Goal: Task Accomplishment & Management: Complete application form

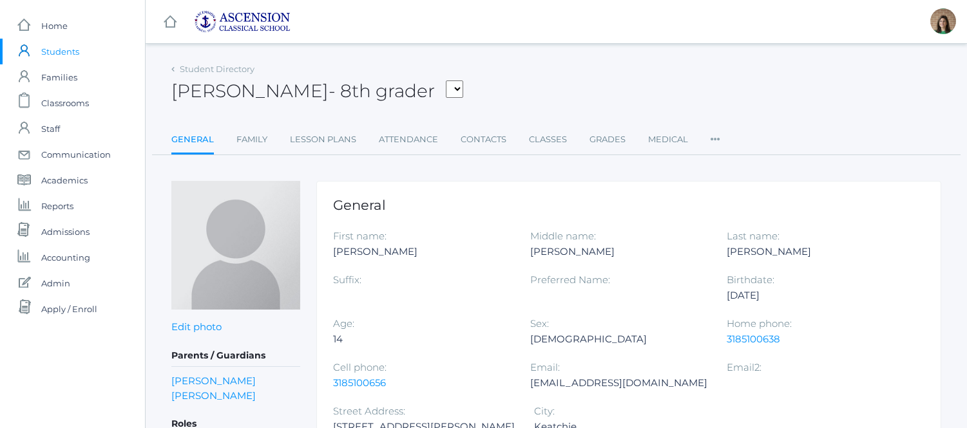
scroll to position [121, 0]
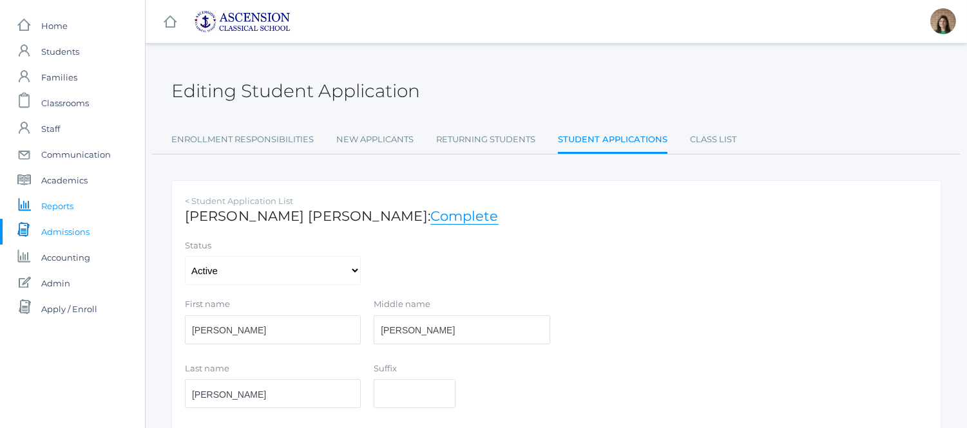
click at [59, 205] on span "Reports" at bounding box center [57, 206] width 32 height 26
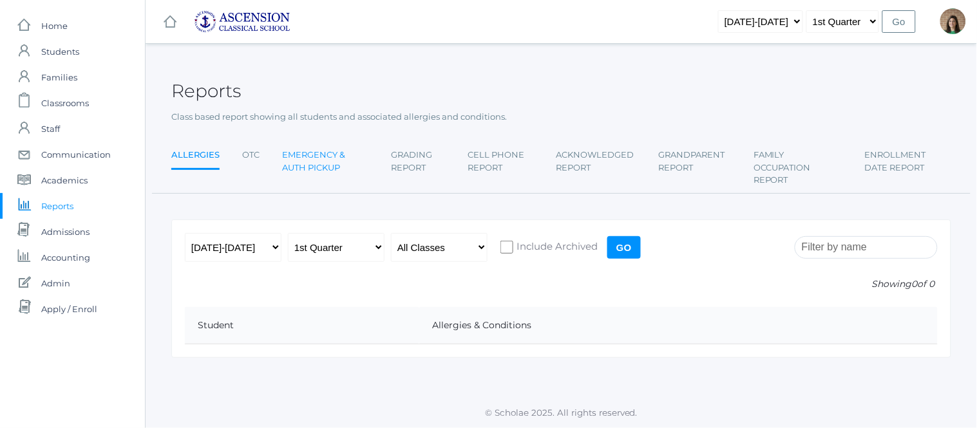
click at [319, 169] on link "Emergency & Auth Pickup" at bounding box center [325, 161] width 86 height 38
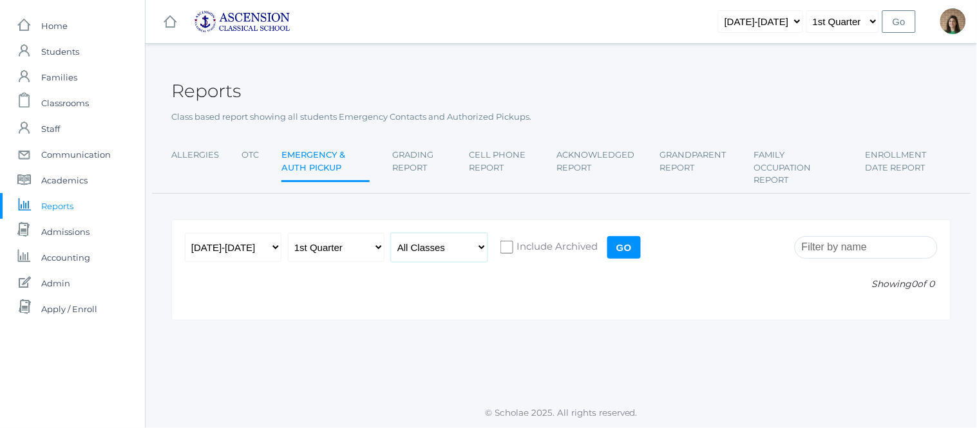
click at [431, 245] on select "All Classes" at bounding box center [439, 247] width 97 height 29
click at [196, 156] on link "Allergies" at bounding box center [195, 155] width 48 height 26
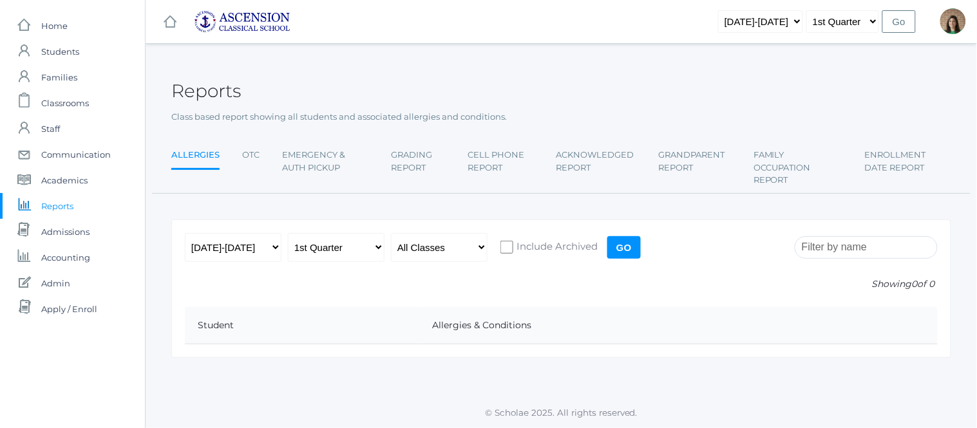
click at [627, 250] on input "Go" at bounding box center [623, 247] width 33 height 23
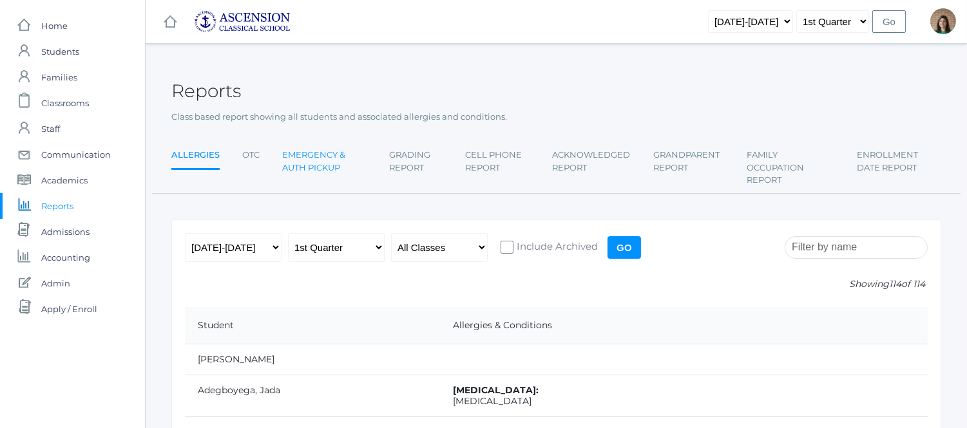
click at [320, 163] on link "Emergency & Auth Pickup" at bounding box center [324, 161] width 84 height 38
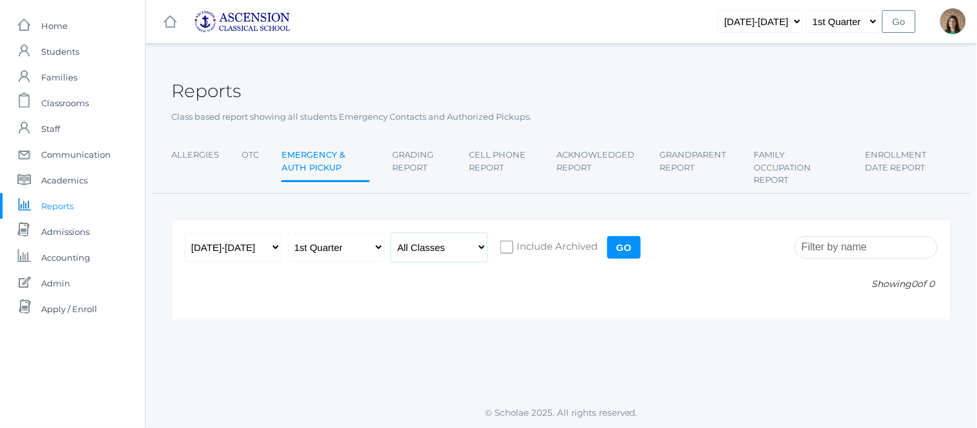
click at [428, 252] on select "All Classes" at bounding box center [439, 247] width 97 height 29
click at [623, 243] on input "Go" at bounding box center [623, 247] width 33 height 23
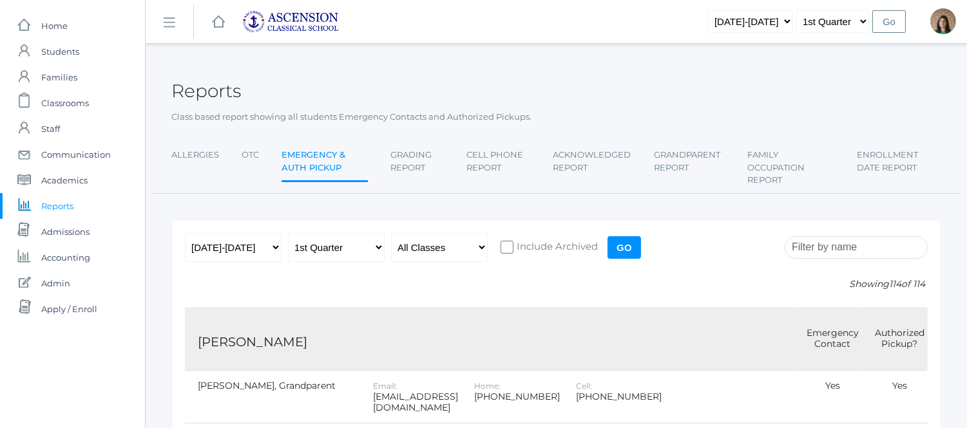
click at [623, 243] on input "Go" at bounding box center [623, 247] width 33 height 23
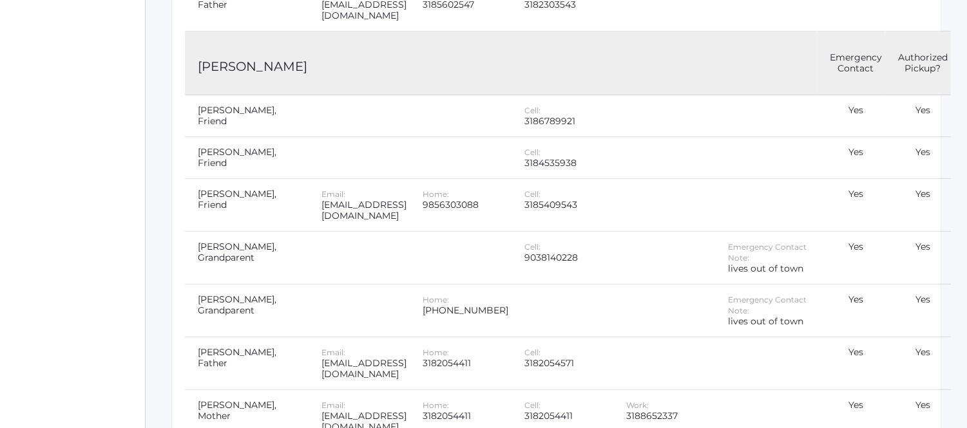
scroll to position [868, 0]
click at [410, 231] on td at bounding box center [358, 257] width 101 height 53
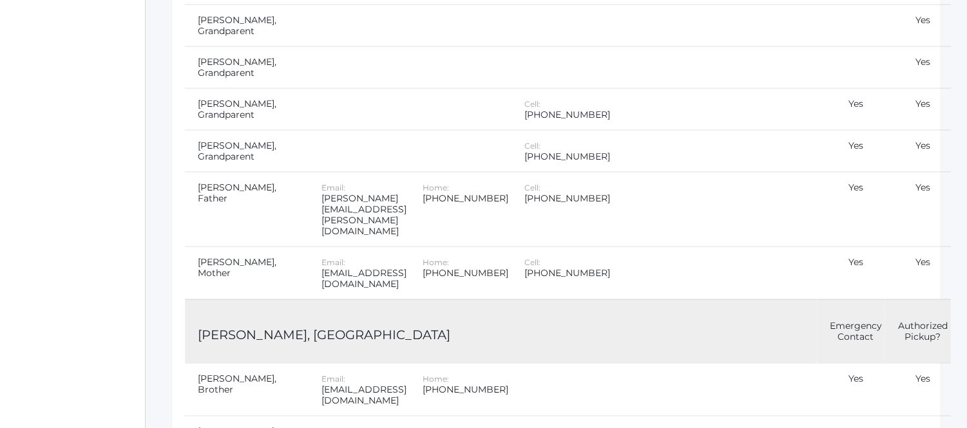
scroll to position [3829, 0]
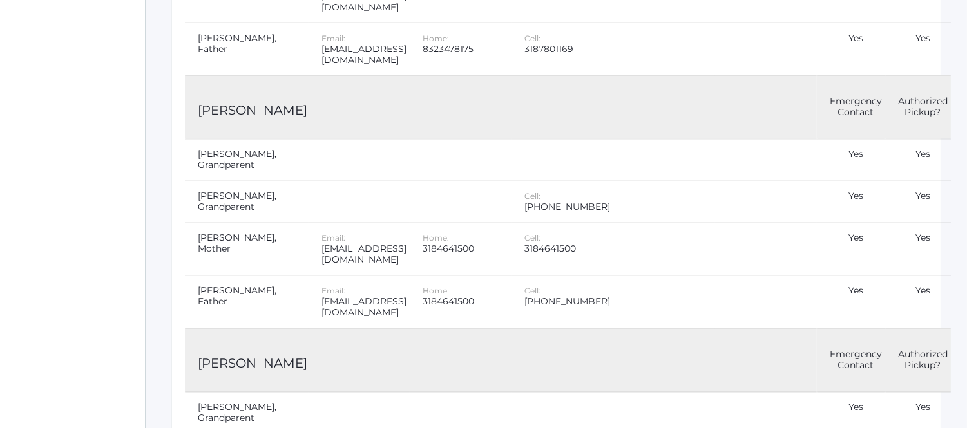
click at [427, 328] on td "[PERSON_NAME]" at bounding box center [501, 360] width 632 height 64
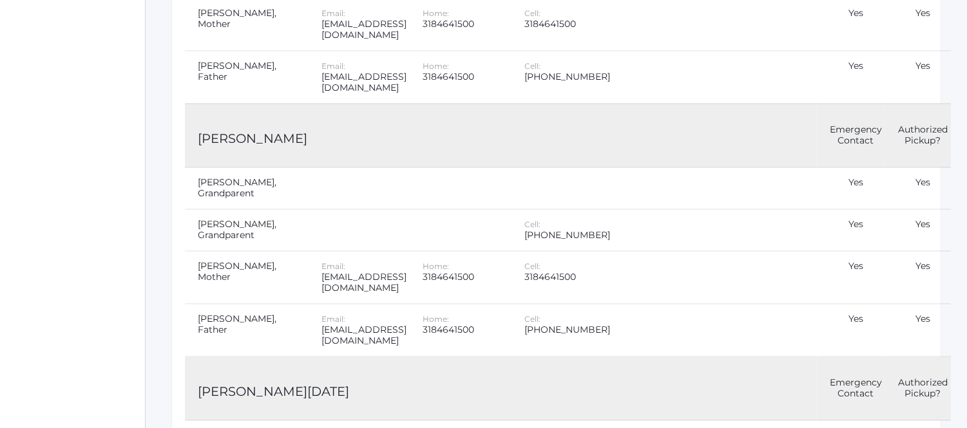
scroll to position [4501, 0]
click at [539, 355] on td "Chumley, Noel" at bounding box center [501, 387] width 632 height 64
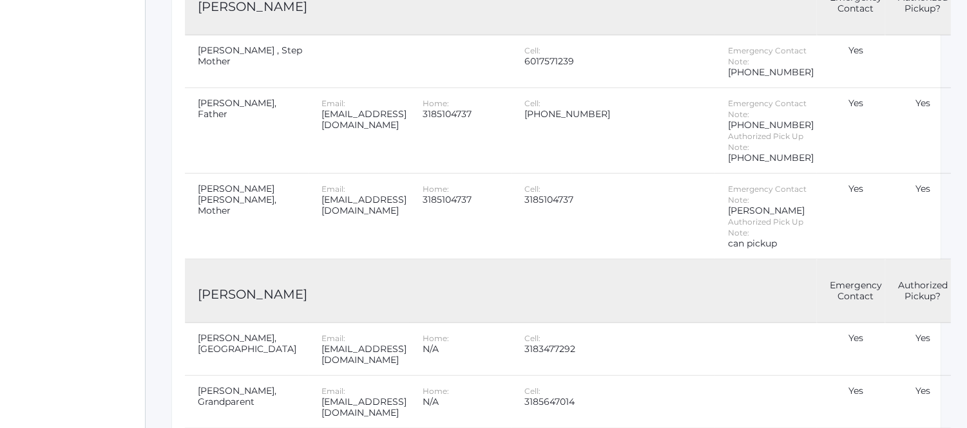
scroll to position [10770, 0]
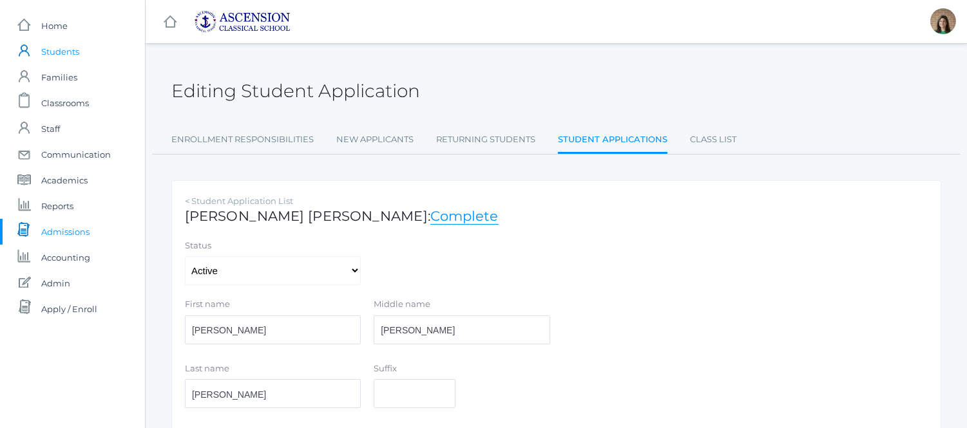
click at [48, 44] on span "Students" at bounding box center [60, 52] width 38 height 26
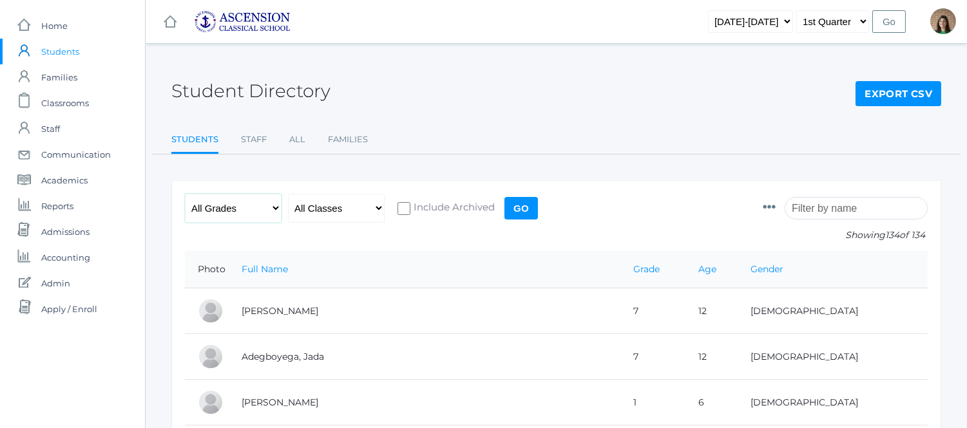
click at [276, 213] on select "All Grades Grammar - Kindergarten - 1st Grade - 2nd Grade - 3rd Grade - 4th Gra…" at bounding box center [233, 208] width 97 height 29
select select "k"
click at [185, 194] on select "All Grades Grammar - Kindergarten - 1st Grade - 2nd Grade - 3rd Grade - 4th Gra…" at bounding box center [233, 208] width 97 height 29
click at [529, 211] on input "Go" at bounding box center [520, 208] width 33 height 23
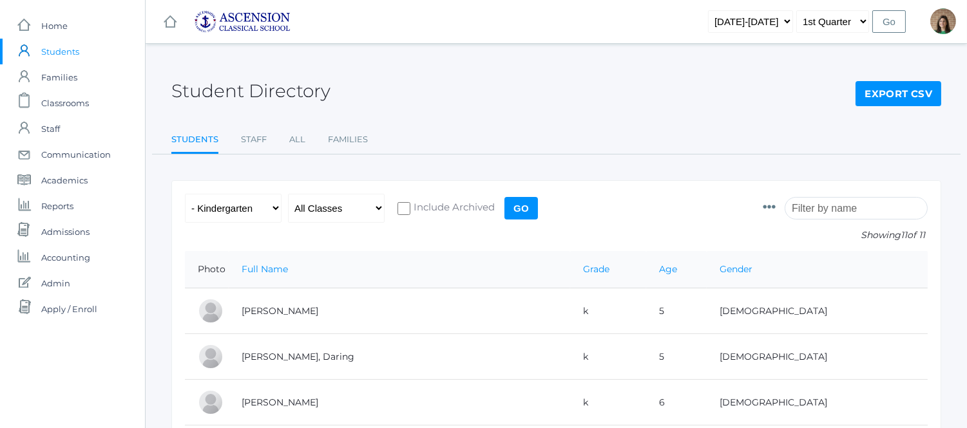
click at [667, 99] on div "Student Directory Export CSV" at bounding box center [555, 84] width 769 height 48
click at [361, 87] on div "Student Directory Export CSV" at bounding box center [555, 84] width 769 height 48
click at [518, 210] on input "Go" at bounding box center [520, 208] width 33 height 23
click at [513, 93] on div "Student Directory Export CSV" at bounding box center [555, 84] width 769 height 48
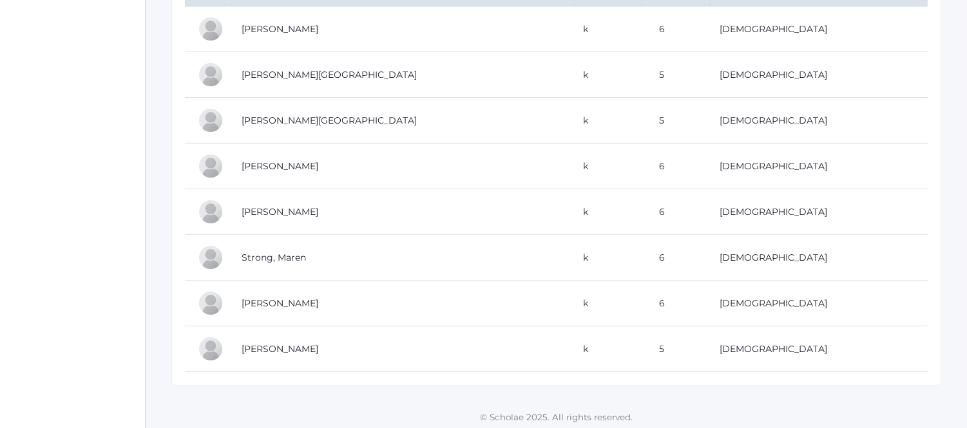
scroll to position [420, 0]
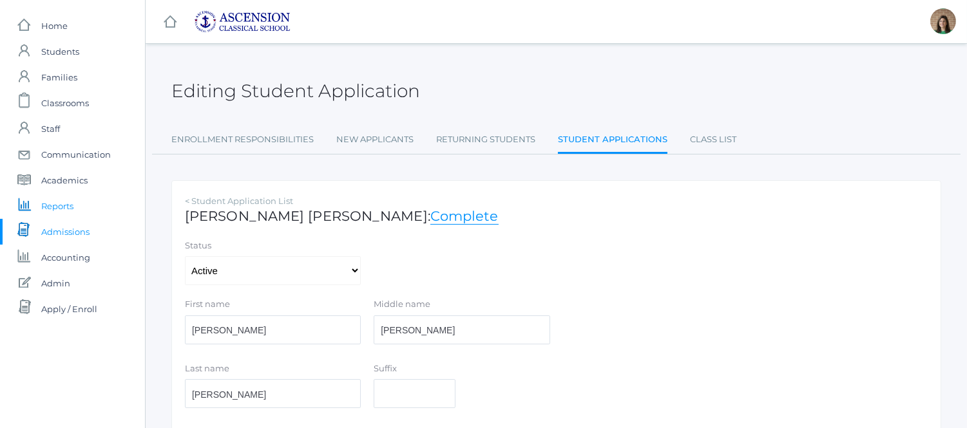
click at [58, 208] on span "Reports" at bounding box center [57, 206] width 32 height 26
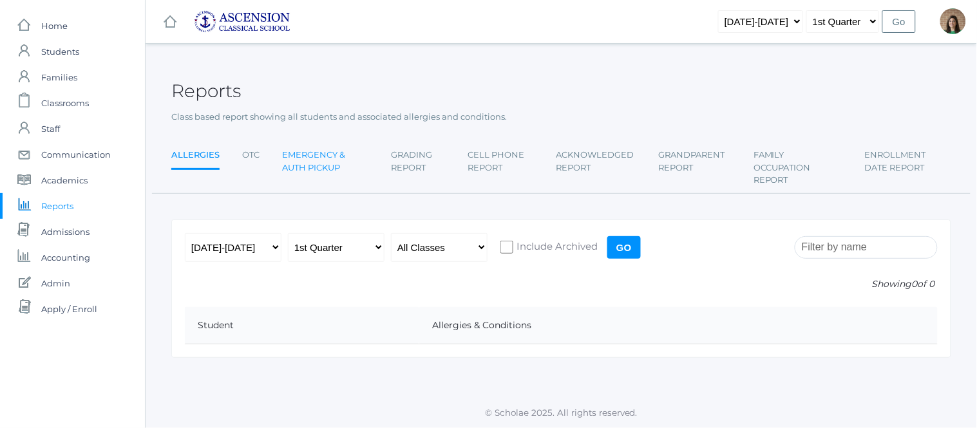
click at [310, 157] on link "Emergency & Auth Pickup" at bounding box center [325, 161] width 86 height 38
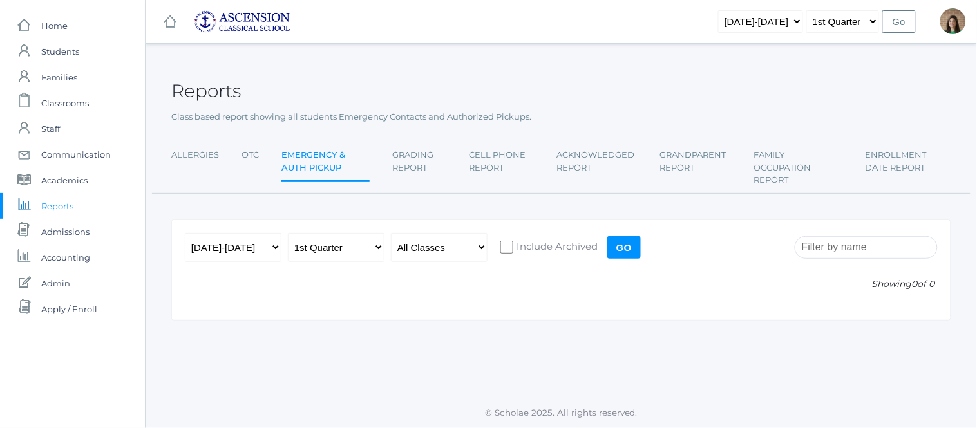
click at [623, 242] on input "Go" at bounding box center [623, 247] width 33 height 23
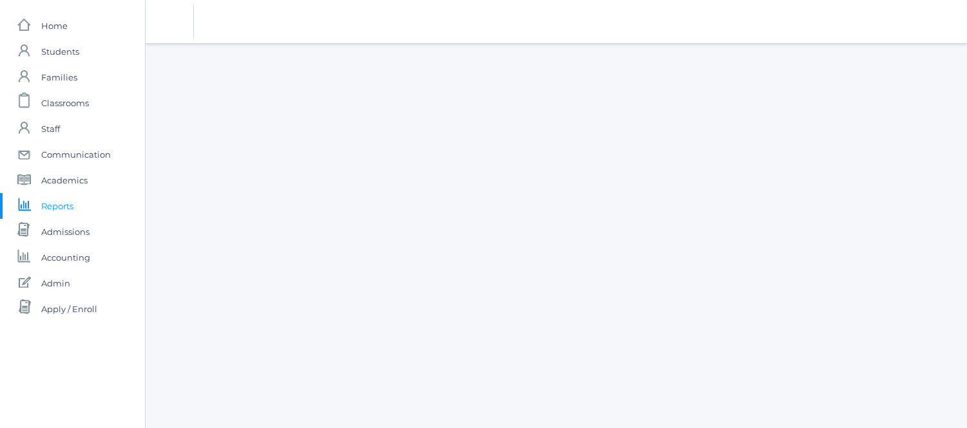
click at [623, 242] on div "icons/ui/navigation/home Created with Sketch. Home icons/user/plain Created wit…" at bounding box center [483, 214] width 967 height 428
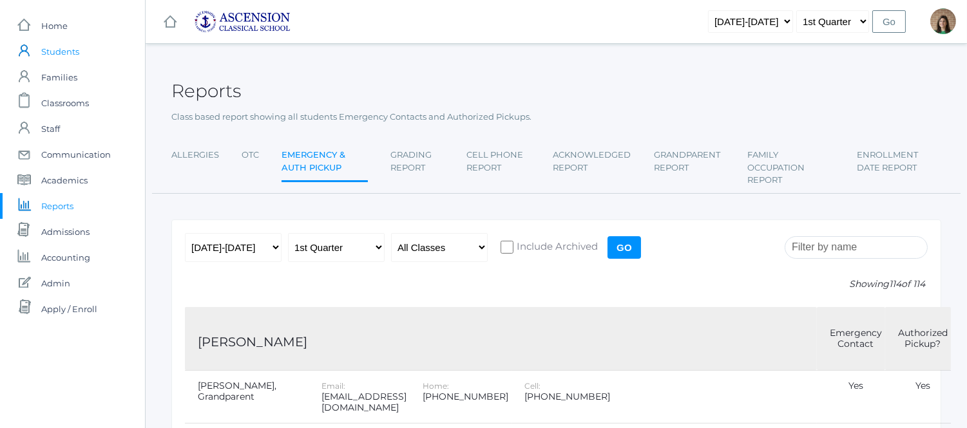
click at [57, 46] on span "Students" at bounding box center [60, 52] width 38 height 26
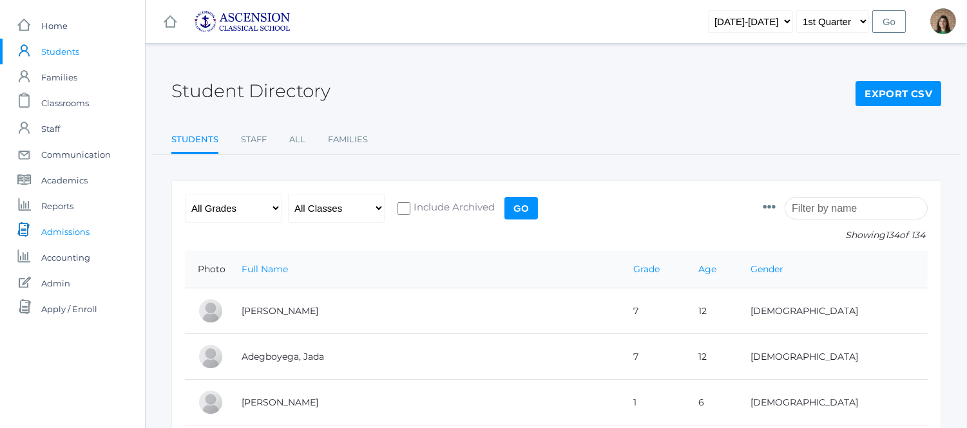
click at [74, 231] on span "Admissions" at bounding box center [65, 232] width 48 height 26
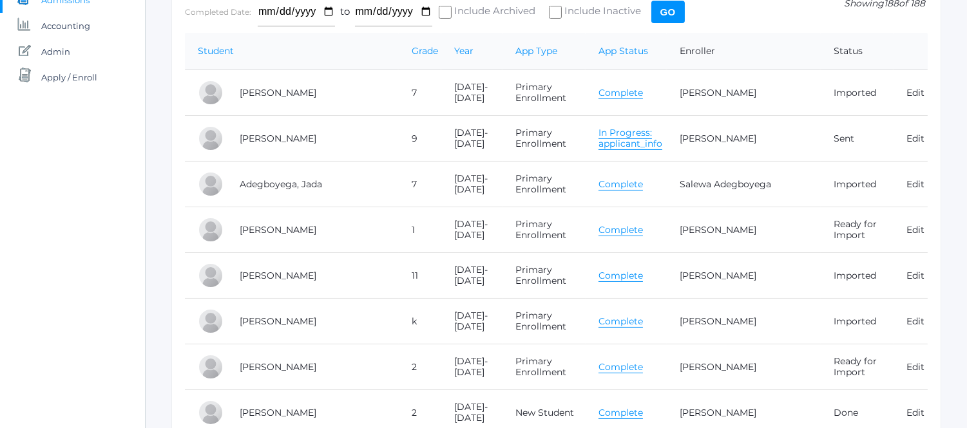
scroll to position [230, 0]
click at [623, 323] on link "Complete" at bounding box center [620, 323] width 44 height 12
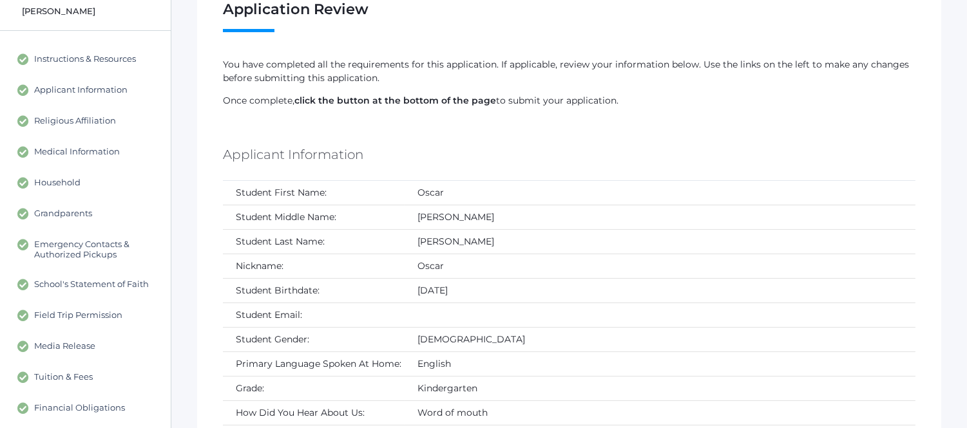
scroll to position [101, 0]
click at [82, 252] on span "Emergency Contacts & Authorized Pickups" at bounding box center [96, 250] width 124 height 21
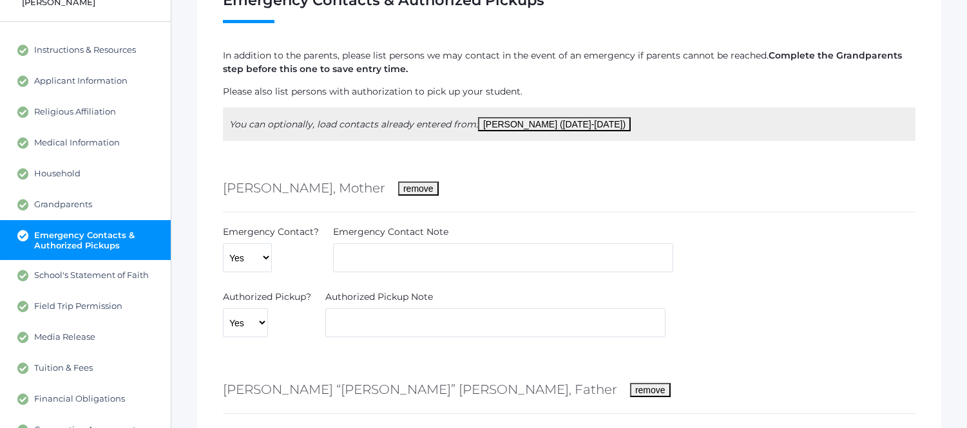
scroll to position [106, 0]
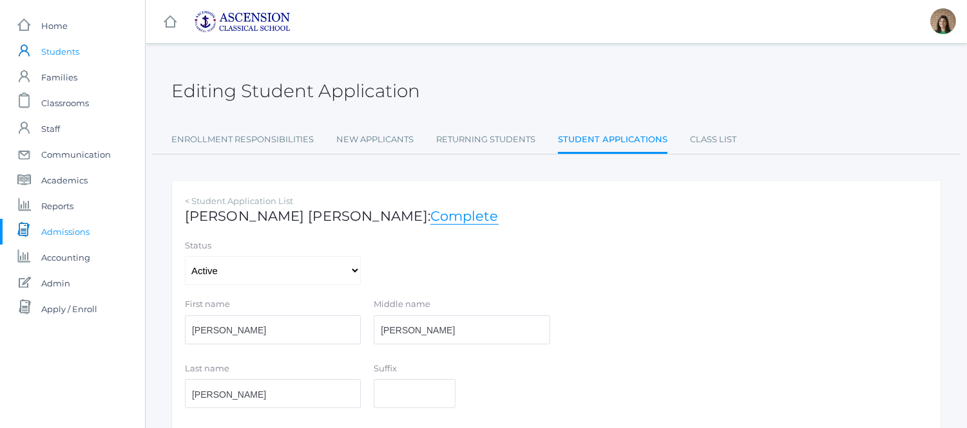
click at [59, 52] on span "Students" at bounding box center [60, 52] width 38 height 26
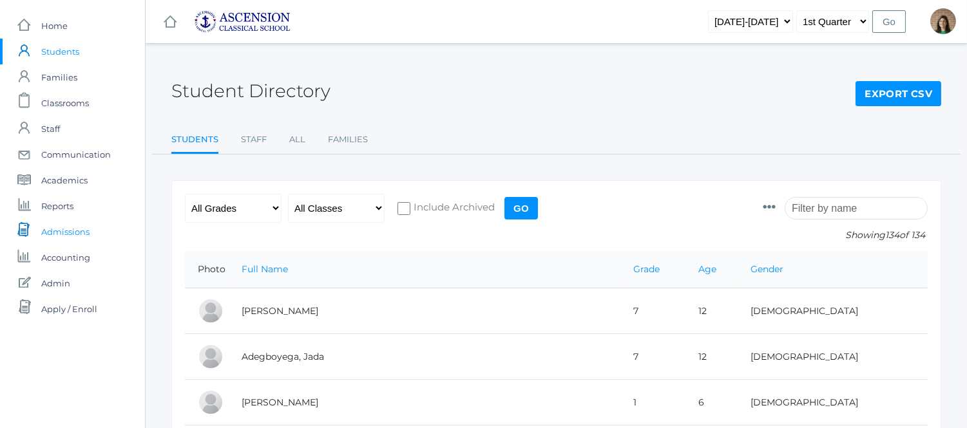
click at [72, 232] on span "Admissions" at bounding box center [65, 232] width 48 height 26
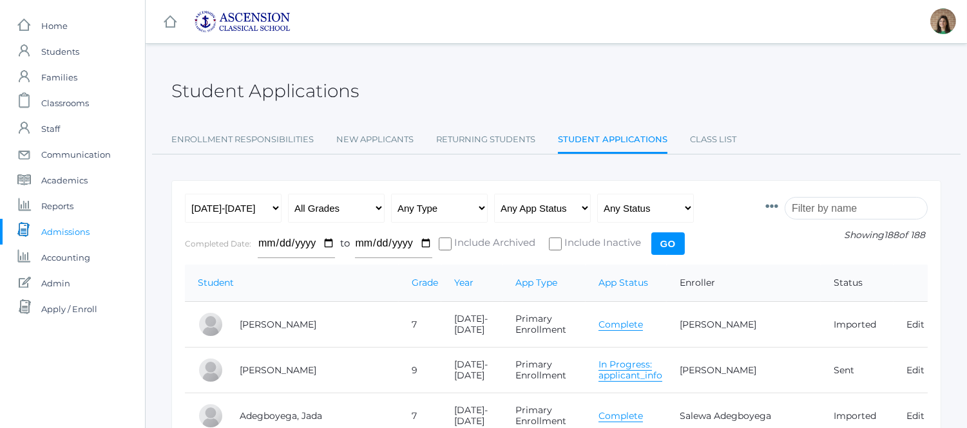
click at [69, 229] on span "Admissions" at bounding box center [65, 232] width 48 height 26
click at [79, 255] on span "Accounting" at bounding box center [65, 258] width 49 height 26
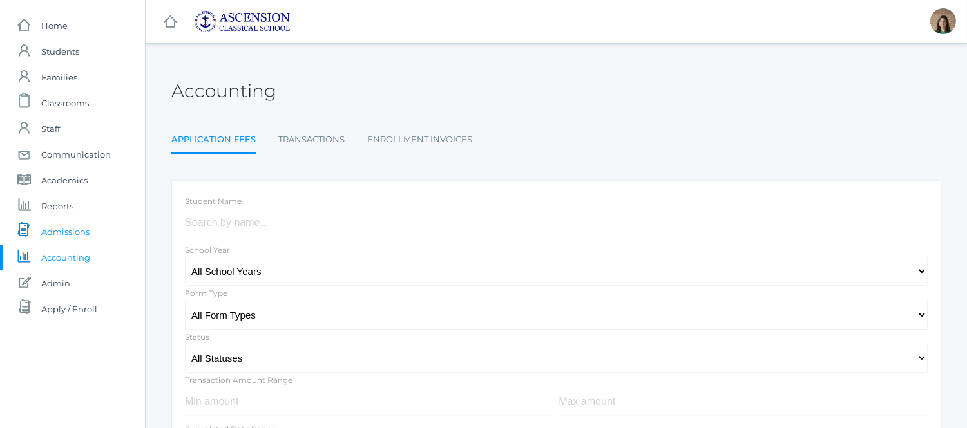
click at [64, 223] on span "Admissions" at bounding box center [65, 232] width 48 height 26
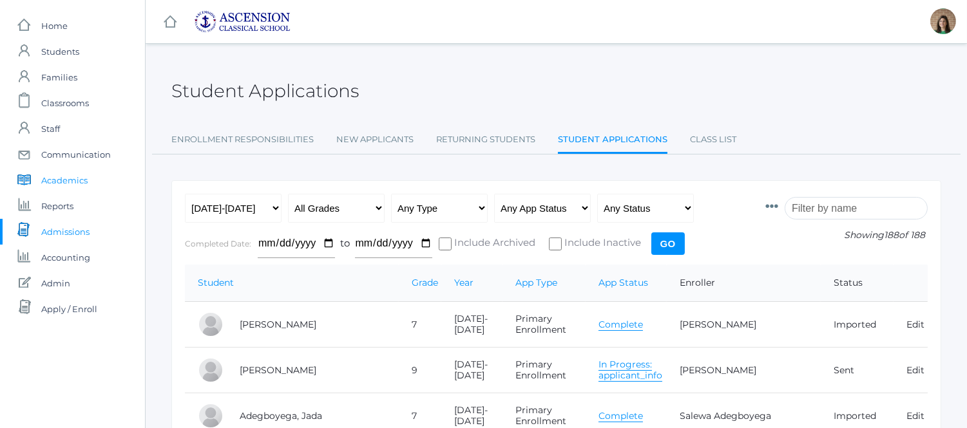
click at [71, 178] on span "Academics" at bounding box center [64, 180] width 46 height 26
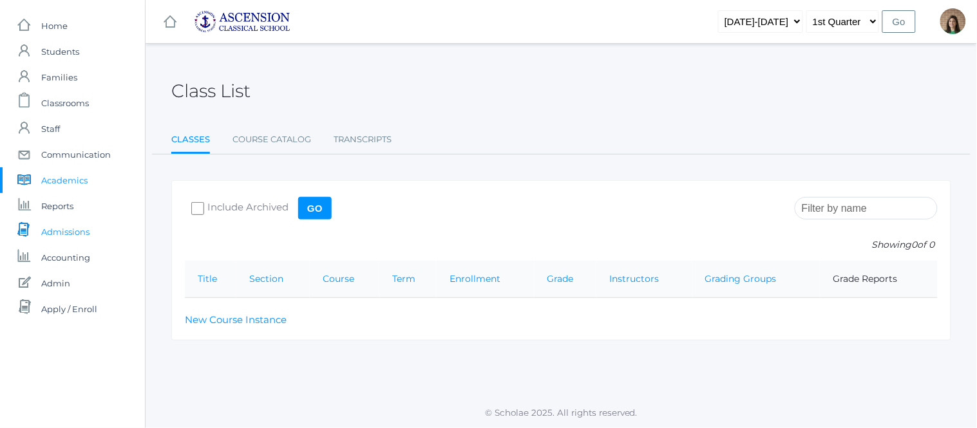
click at [63, 229] on span "Admissions" at bounding box center [65, 232] width 48 height 26
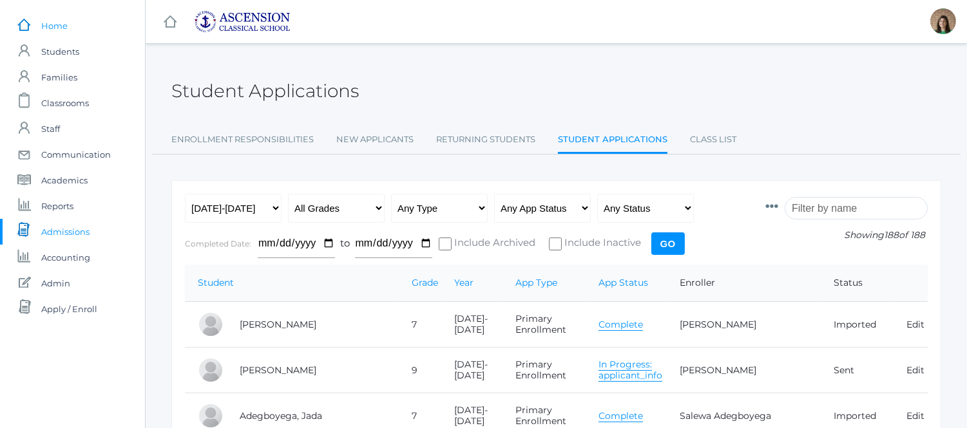
click at [54, 26] on span "Home" at bounding box center [54, 26] width 26 height 26
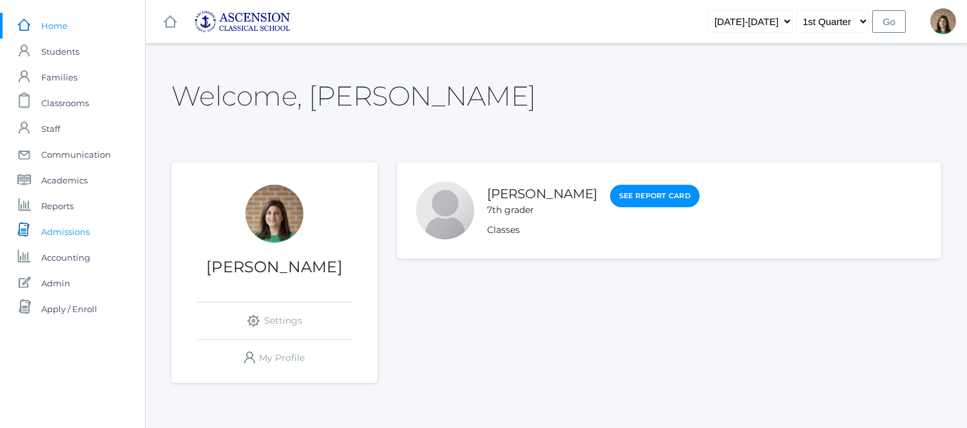
click at [56, 232] on span "Admissions" at bounding box center [65, 232] width 48 height 26
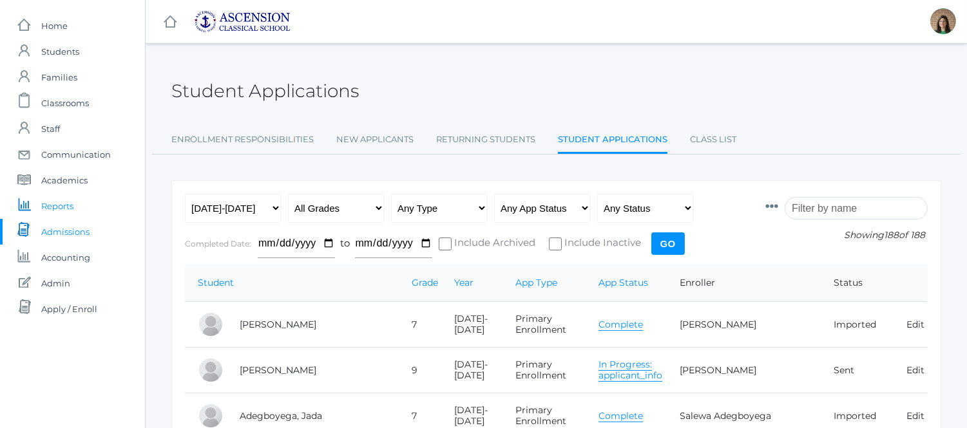
click at [60, 208] on span "Reports" at bounding box center [57, 206] width 32 height 26
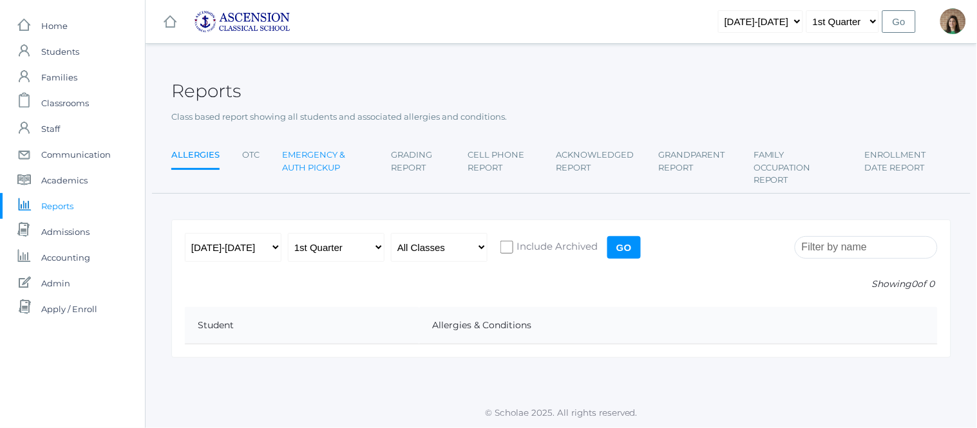
click at [326, 155] on link "Emergency & Auth Pickup" at bounding box center [325, 161] width 86 height 38
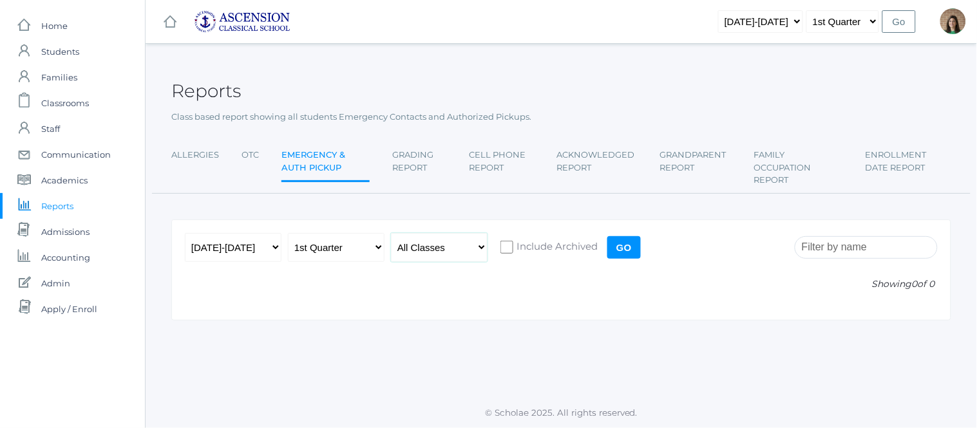
click at [482, 248] on select "All Classes" at bounding box center [439, 247] width 97 height 29
click at [625, 247] on input "Go" at bounding box center [623, 247] width 33 height 23
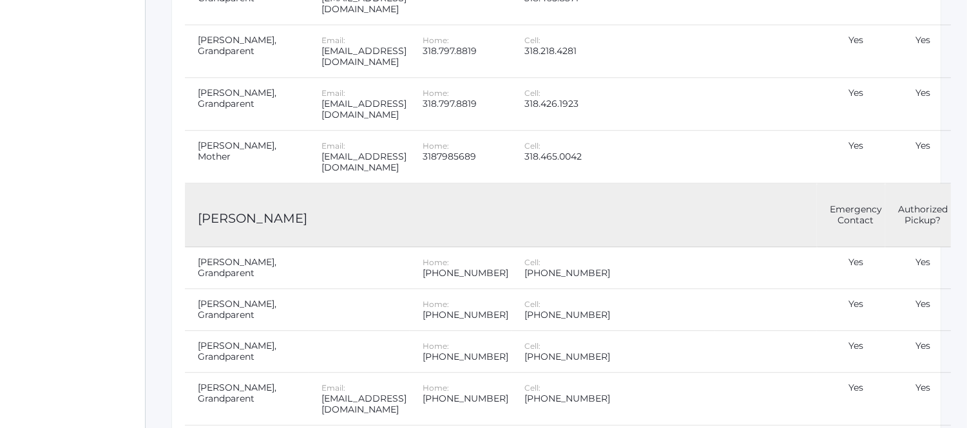
scroll to position [6630, 0]
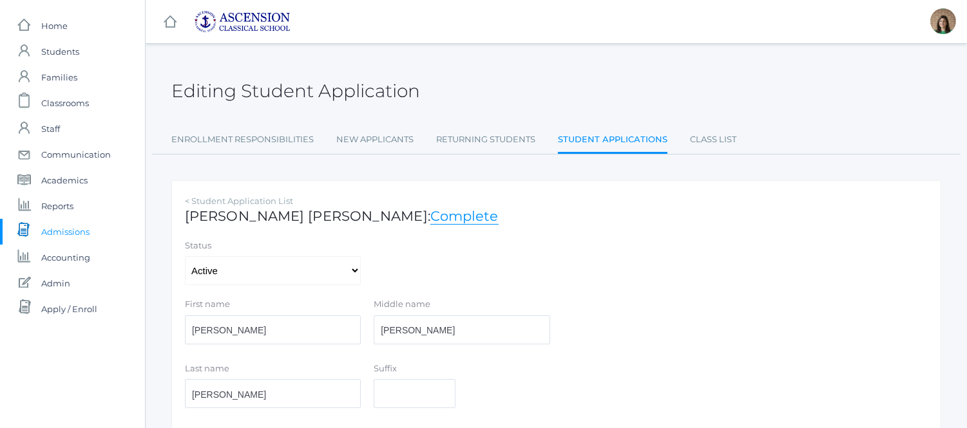
click at [54, 224] on span "Admissions" at bounding box center [65, 232] width 48 height 26
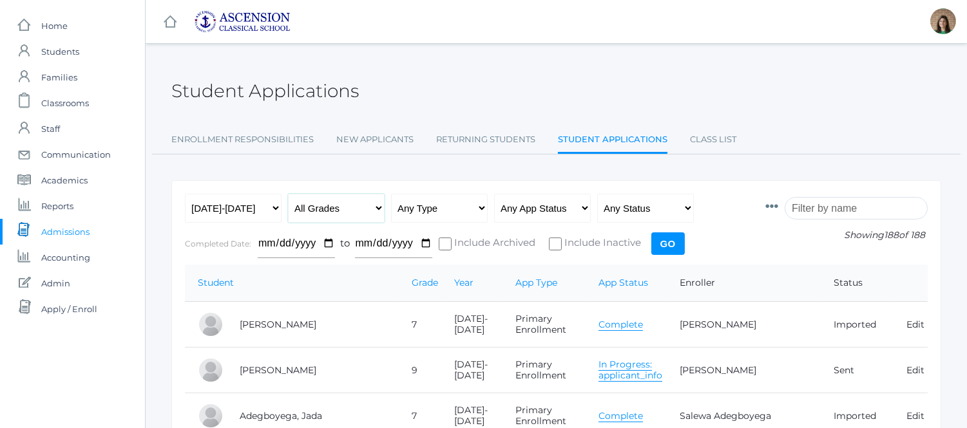
click at [376, 203] on select "All Grades Grammar - Kindergarten - 1st Grade - 2nd Grade - 3rd Grade - 4th Gra…" at bounding box center [336, 208] width 97 height 29
select select "k"
click at [288, 194] on select "All Grades Grammar - Kindergarten - 1st Grade - 2nd Grade - 3rd Grade - 4th Gra…" at bounding box center [336, 208] width 97 height 29
click at [671, 240] on input "Go" at bounding box center [667, 243] width 33 height 23
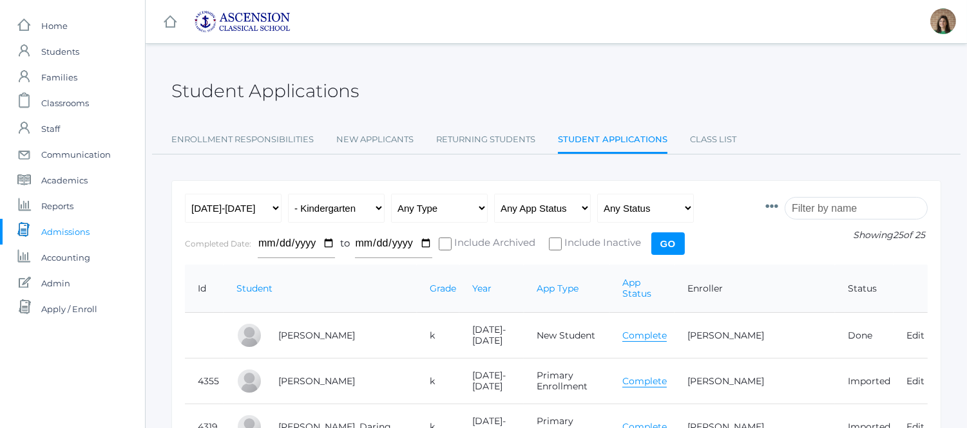
click at [652, 375] on link "Complete" at bounding box center [644, 381] width 44 height 12
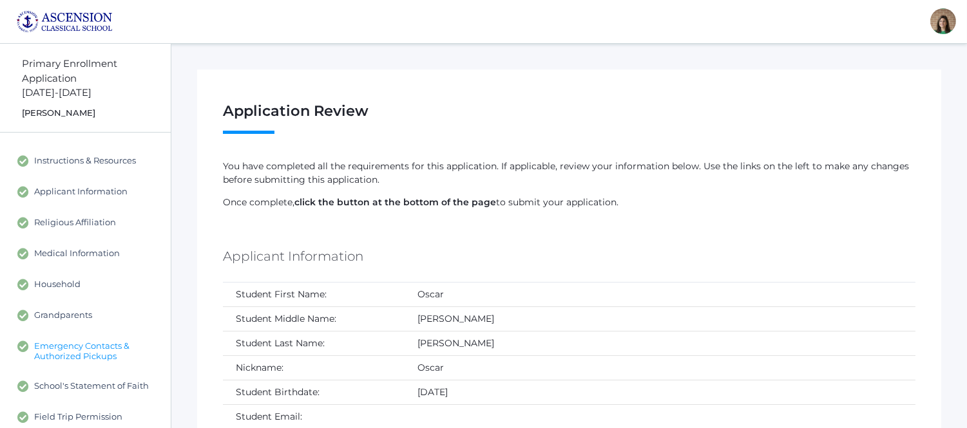
click at [95, 351] on span "Emergency Contacts & Authorized Pickups" at bounding box center [96, 351] width 124 height 21
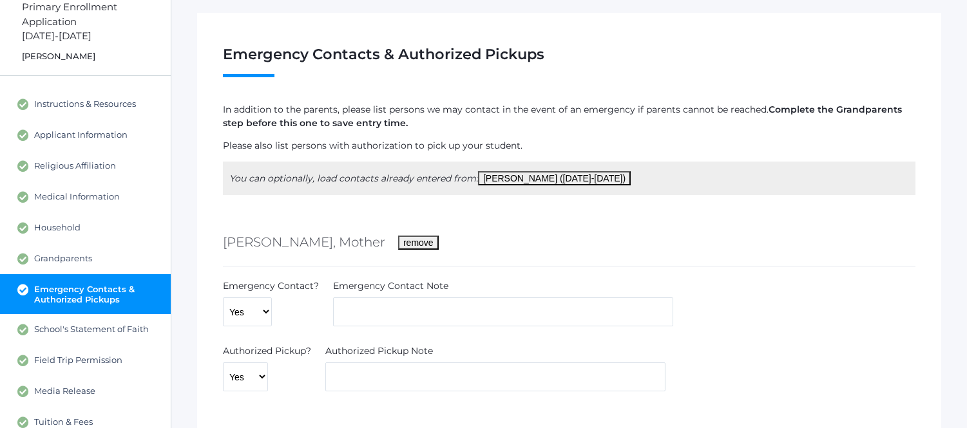
scroll to position [56, 0]
click at [63, 226] on span "Household" at bounding box center [57, 229] width 46 height 12
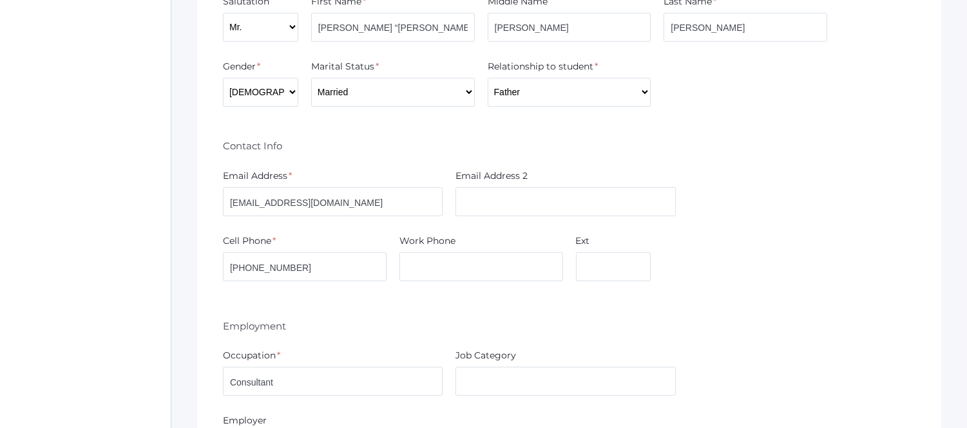
scroll to position [1802, 0]
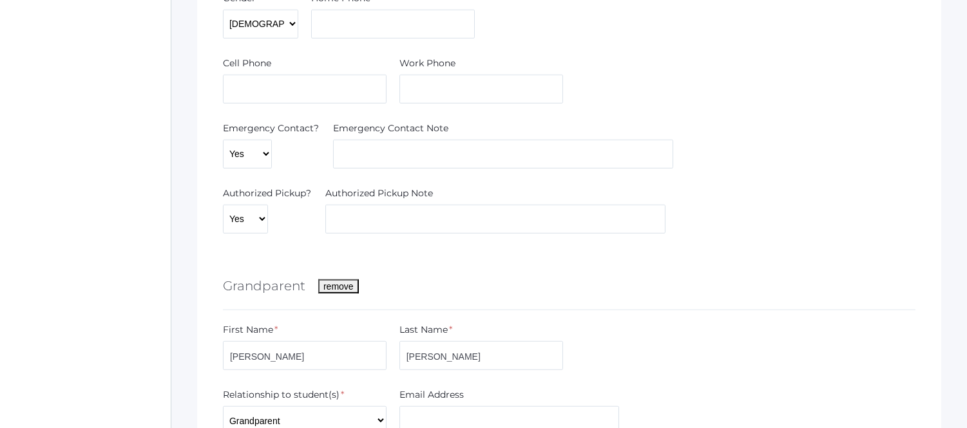
scroll to position [56, 0]
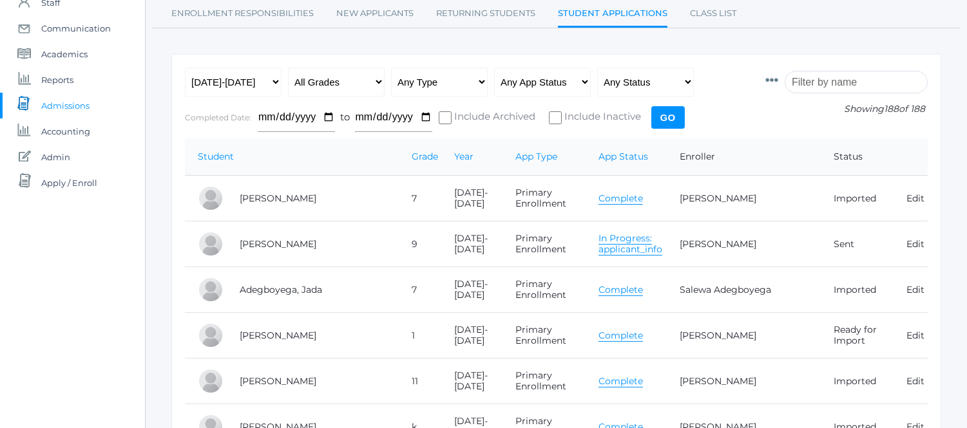
scroll to position [121, 0]
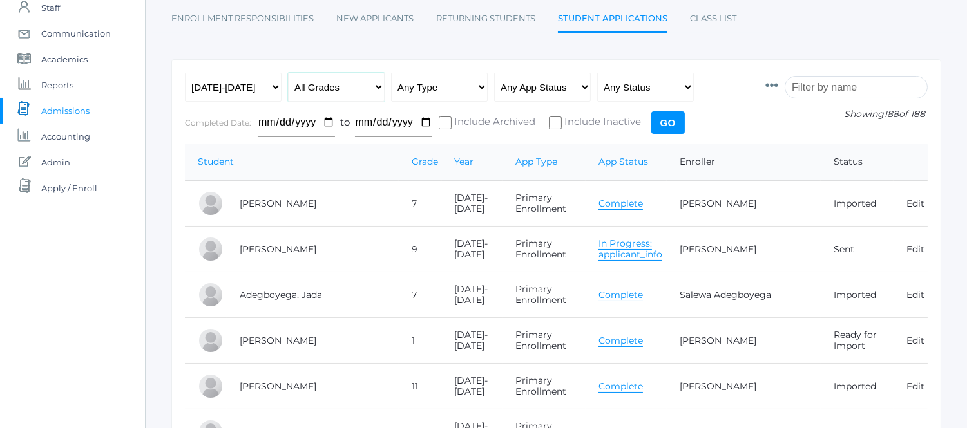
click at [375, 82] on select "All Grades Grammar - Kindergarten - 1st Grade - 2nd Grade - 3rd Grade - 4th Gra…" at bounding box center [336, 87] width 97 height 29
select select "k"
click at [288, 73] on select "All Grades Grammar - Kindergarten - 1st Grade - 2nd Grade - 3rd Grade - 4th Gra…" at bounding box center [336, 87] width 97 height 29
click at [666, 116] on input "Go" at bounding box center [667, 122] width 33 height 23
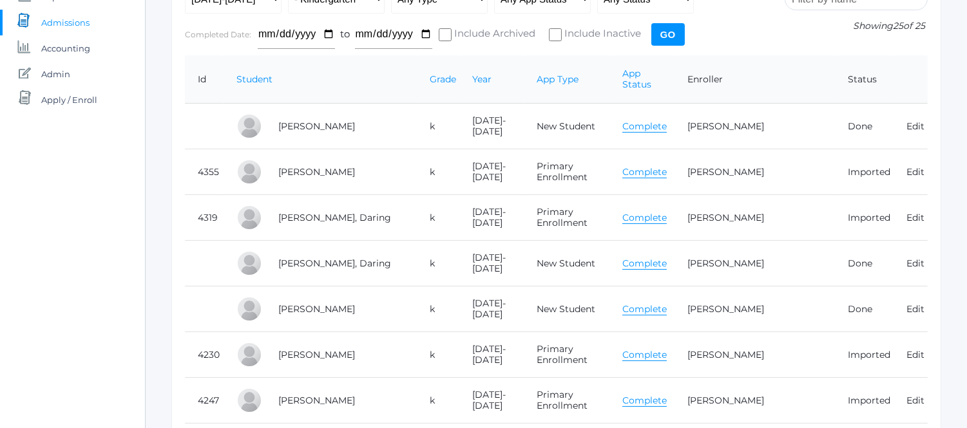
scroll to position [210, 0]
click at [648, 257] on link "Complete" at bounding box center [644, 263] width 44 height 12
click at [664, 257] on link "Complete" at bounding box center [644, 263] width 44 height 12
click at [653, 211] on link "Complete" at bounding box center [644, 217] width 44 height 12
click at [657, 348] on link "Complete" at bounding box center [644, 354] width 44 height 12
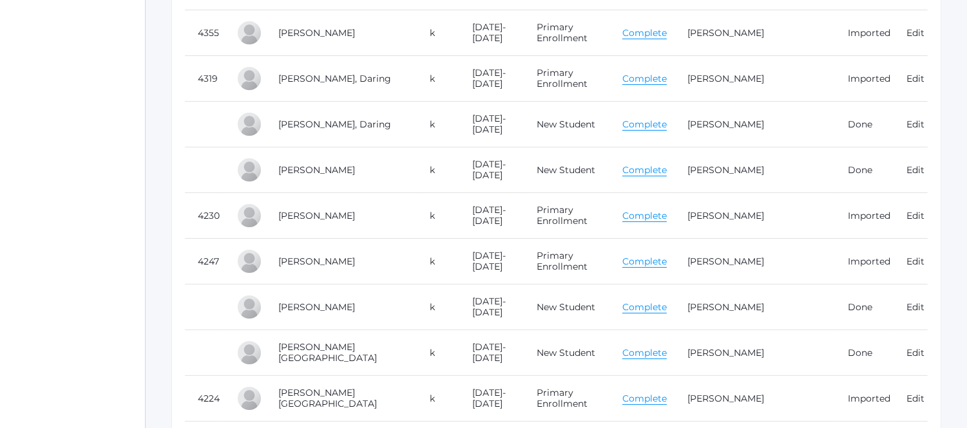
scroll to position [355, 0]
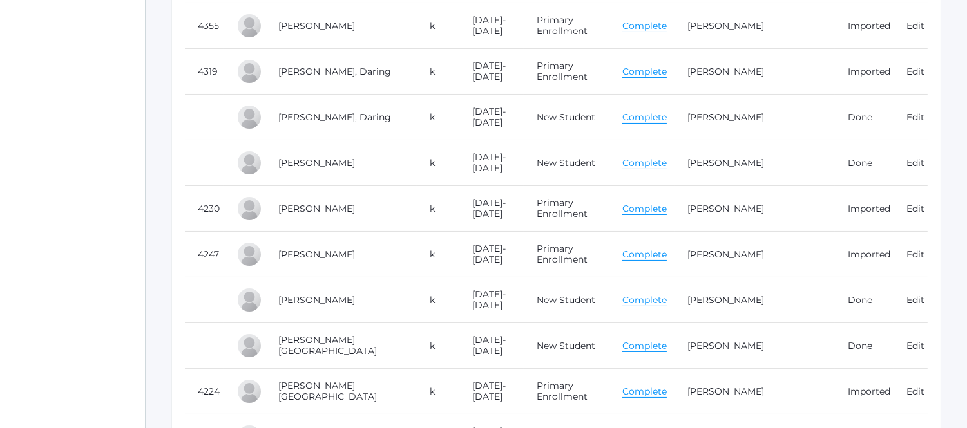
click at [661, 249] on link "Complete" at bounding box center [644, 255] width 44 height 12
click at [657, 294] on link "Complete" at bounding box center [644, 300] width 44 height 12
click at [652, 340] on link "Complete" at bounding box center [644, 346] width 44 height 12
click at [655, 386] on link "Complete" at bounding box center [644, 392] width 44 height 12
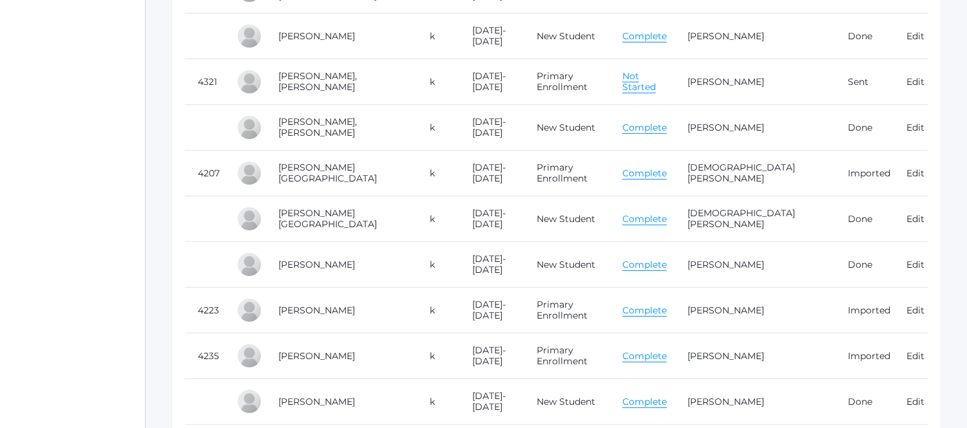
scroll to position [761, 0]
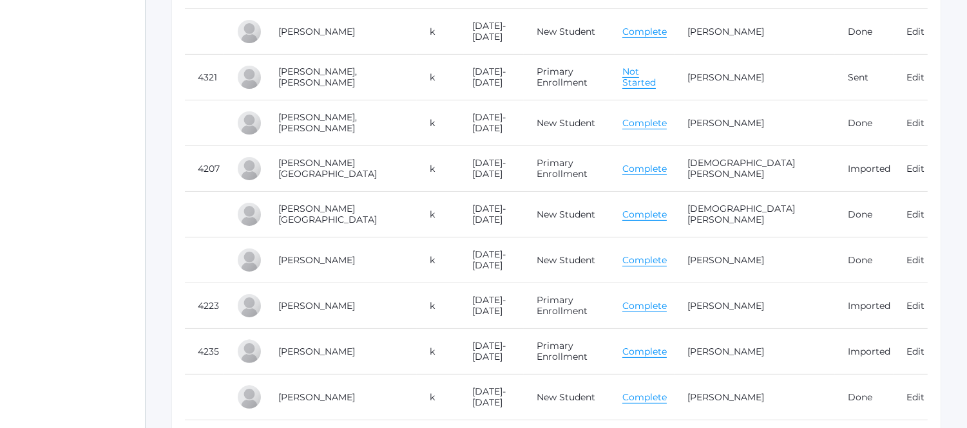
click at [656, 163] on link "Complete" at bounding box center [644, 169] width 44 height 12
click at [661, 300] on link "Complete" at bounding box center [644, 306] width 44 height 12
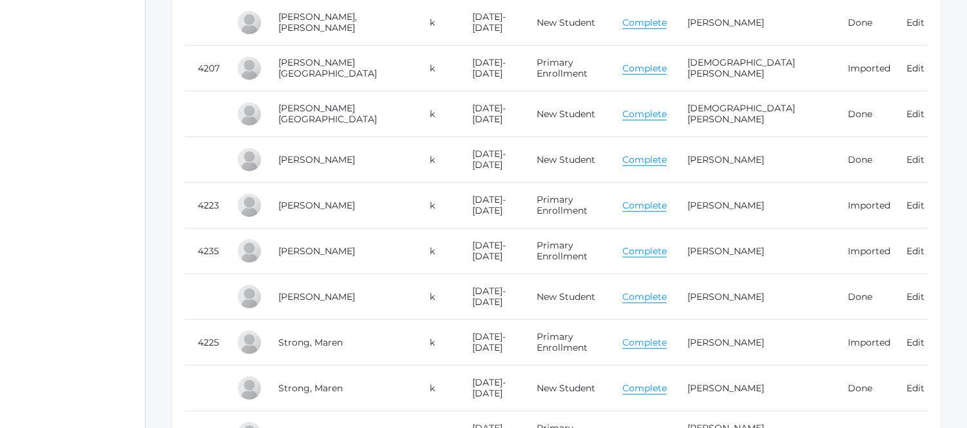
scroll to position [936, 0]
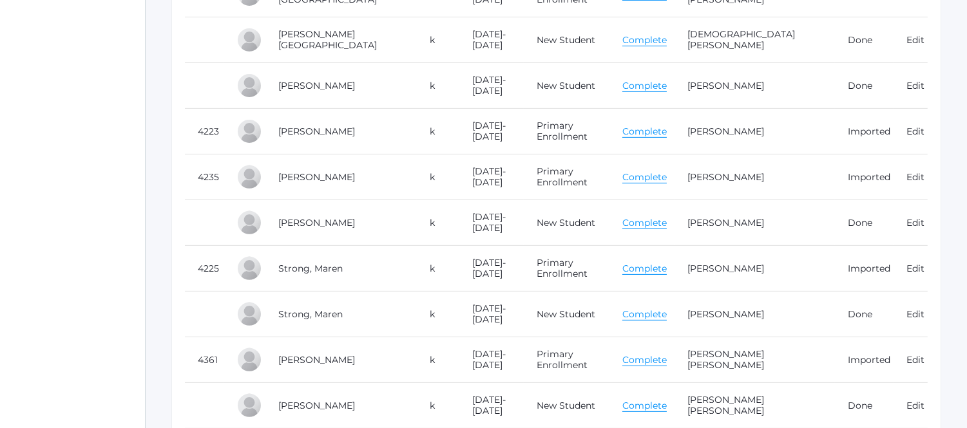
click at [661, 171] on link "Complete" at bounding box center [644, 177] width 44 height 12
click at [666, 263] on link "Complete" at bounding box center [644, 269] width 44 height 12
click at [653, 171] on link "Complete" at bounding box center [644, 177] width 44 height 12
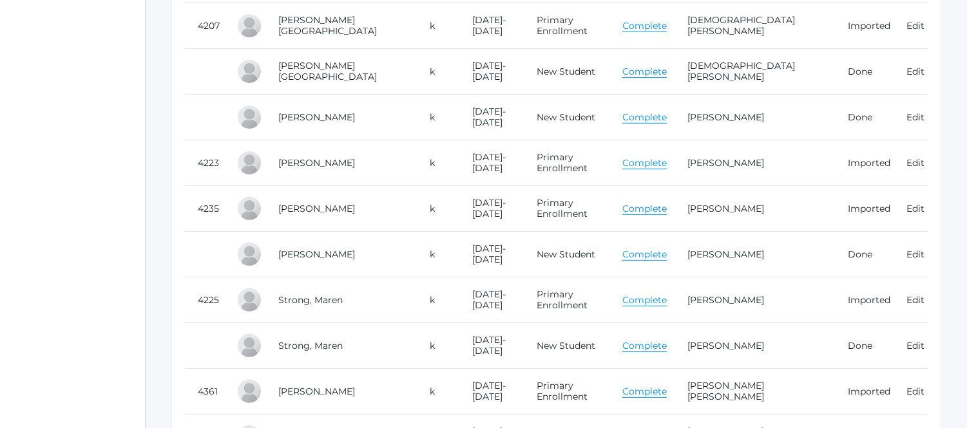
scroll to position [903, 0]
click at [666, 203] on link "Complete" at bounding box center [644, 209] width 44 height 12
click at [654, 295] on link "Complete" at bounding box center [644, 301] width 44 height 12
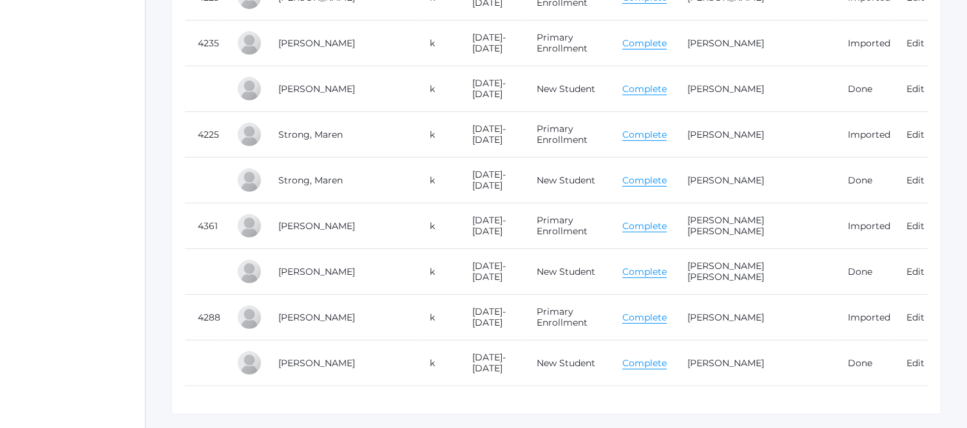
scroll to position [1070, 0]
click at [665, 220] on link "Complete" at bounding box center [644, 226] width 44 height 12
click at [666, 312] on link "Complete" at bounding box center [644, 317] width 44 height 12
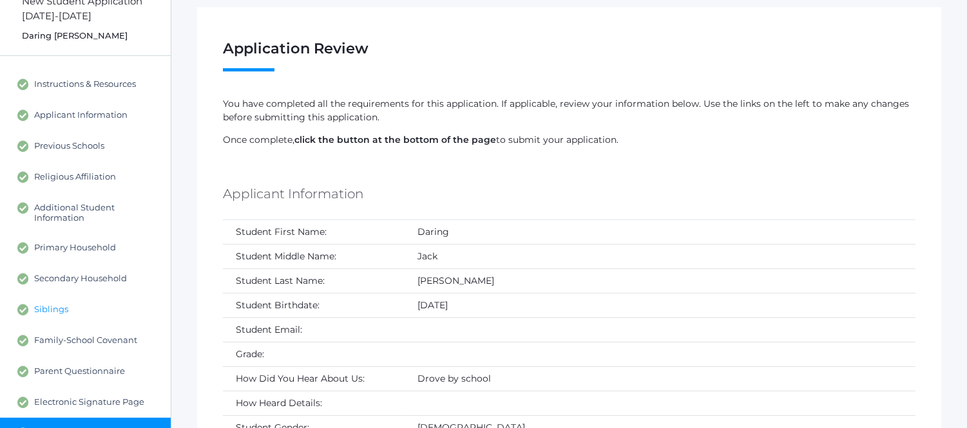
scroll to position [60, 0]
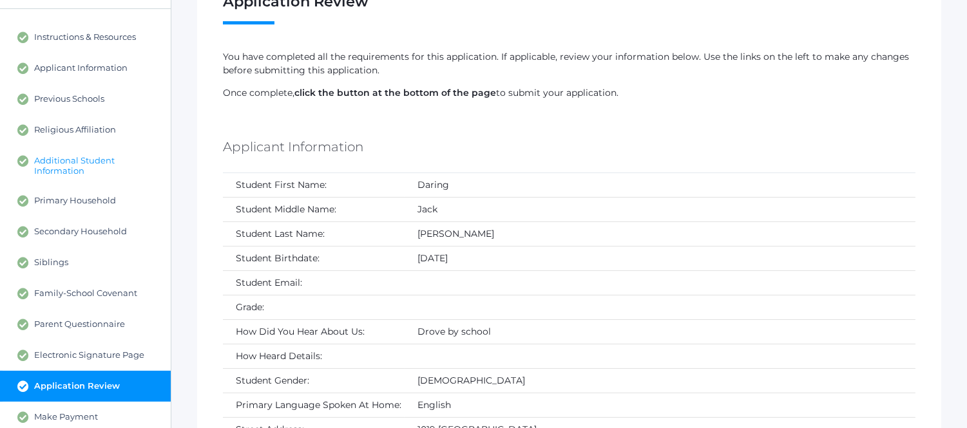
scroll to position [108, 0]
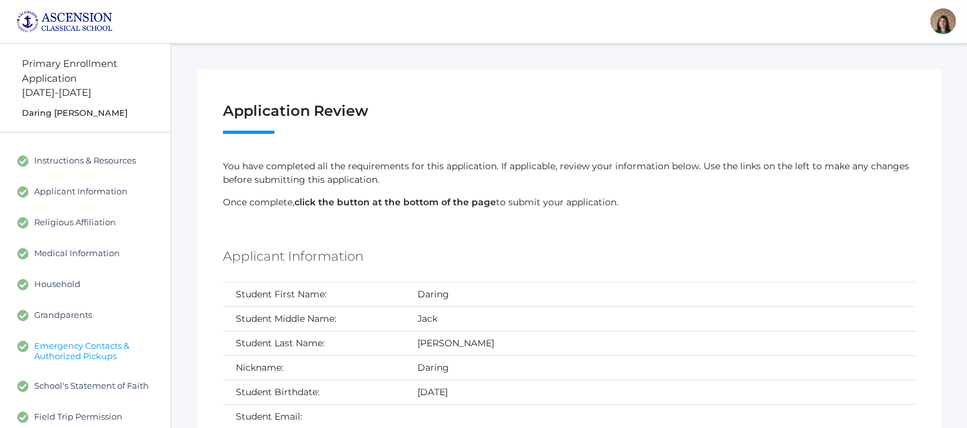
click at [104, 354] on span "Emergency Contacts & Authorized Pickups" at bounding box center [96, 351] width 124 height 21
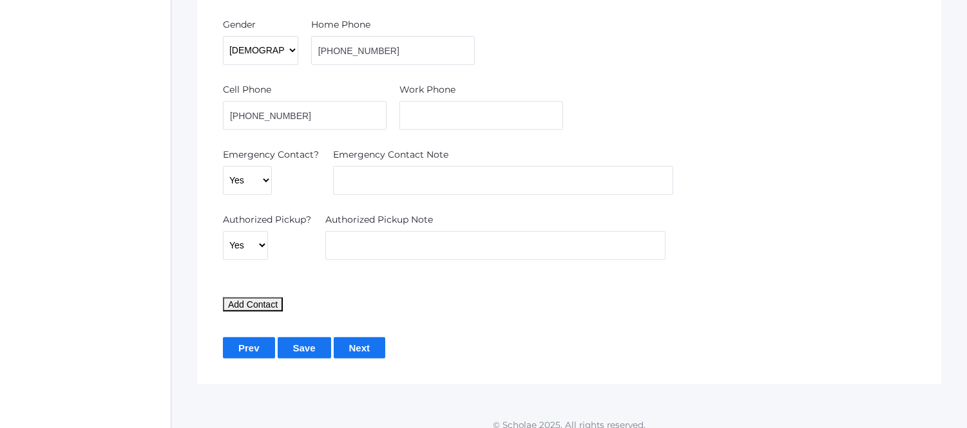
scroll to position [1272, 0]
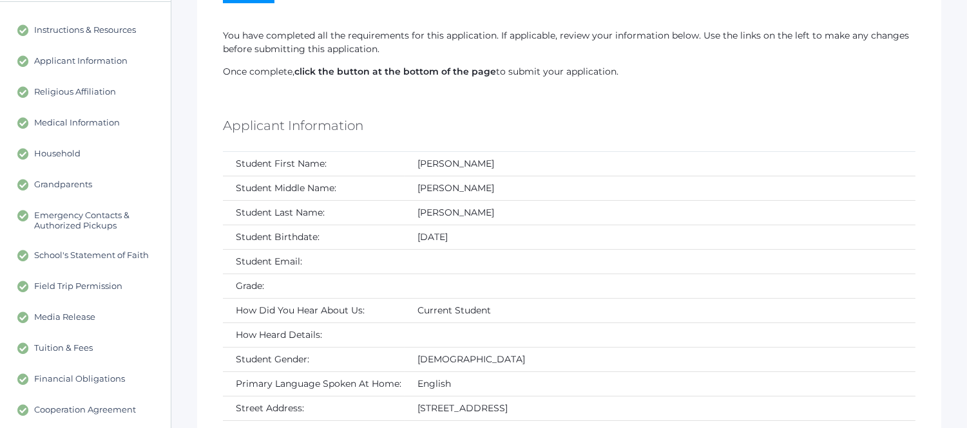
scroll to position [131, 0]
click at [116, 214] on span "Emergency Contacts & Authorized Pickups" at bounding box center [96, 219] width 124 height 21
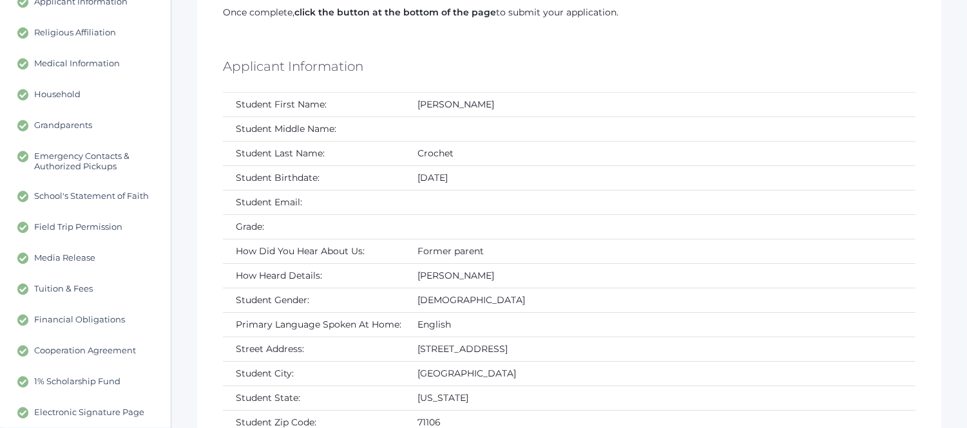
scroll to position [189, 0]
click at [114, 150] on link "Emergency Contacts & Authorized Pickups" at bounding box center [85, 162] width 171 height 40
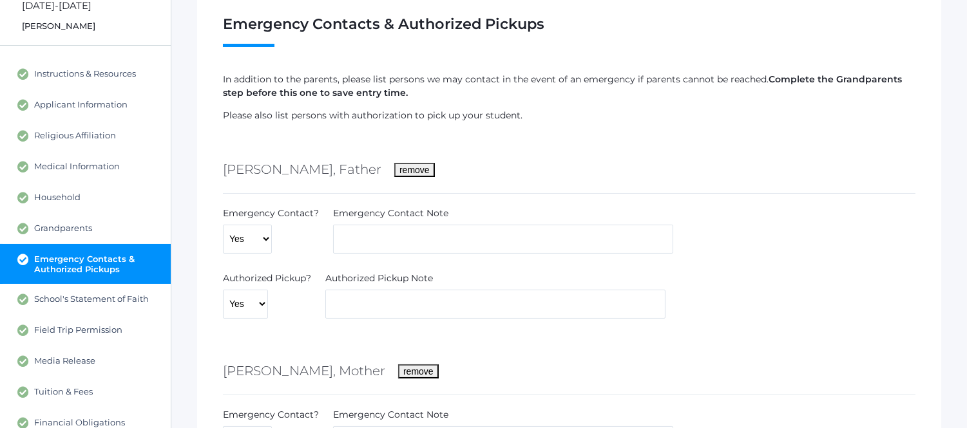
scroll to position [86, 0]
drag, startPoint x: 114, startPoint y: 150, endPoint x: 545, endPoint y: 192, distance: 432.8
click at [545, 192] on div "Cullen Crochet, Father remove" at bounding box center [569, 172] width 692 height 46
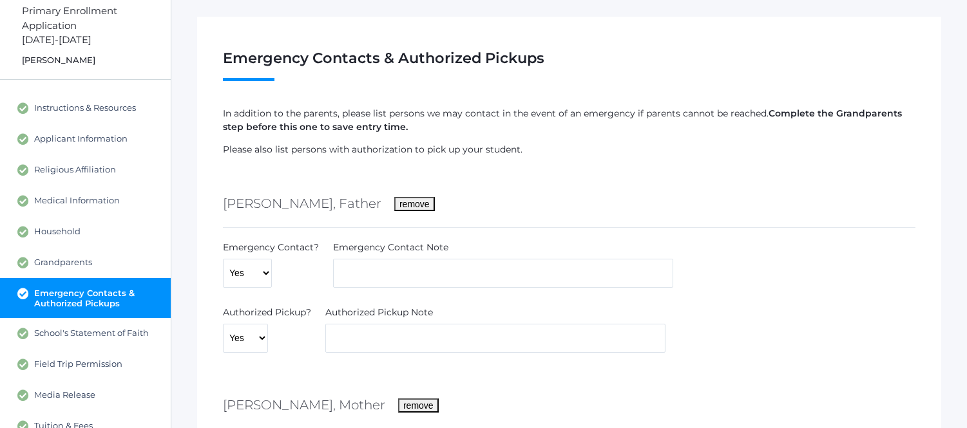
scroll to position [0, 0]
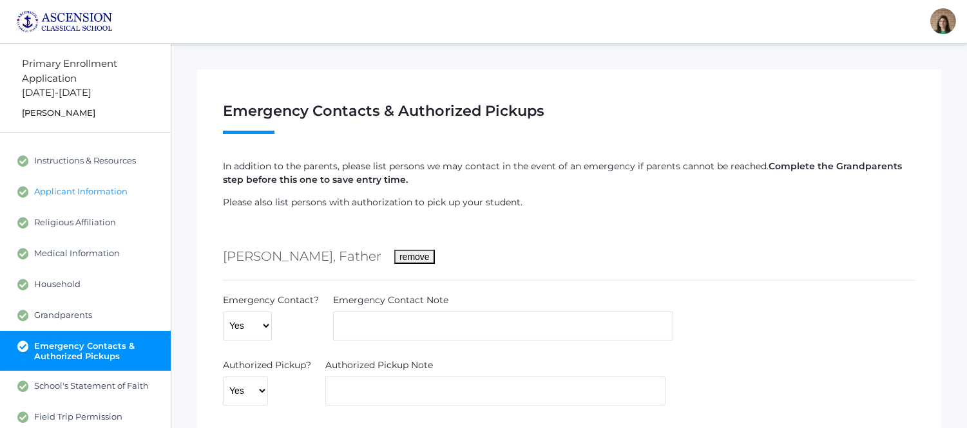
click at [76, 193] on span "Applicant Information" at bounding box center [80, 192] width 93 height 12
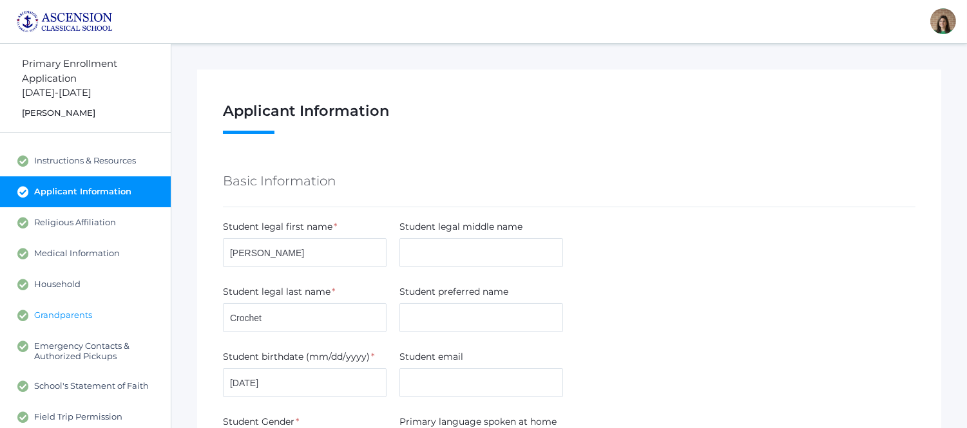
click at [68, 311] on span "Grandparents" at bounding box center [63, 316] width 58 height 12
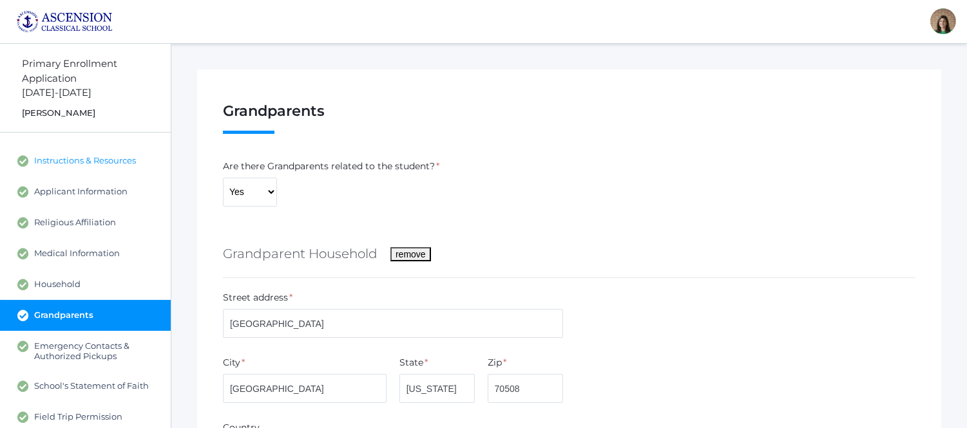
click at [82, 160] on span "Instructions & Resources" at bounding box center [85, 161] width 102 height 12
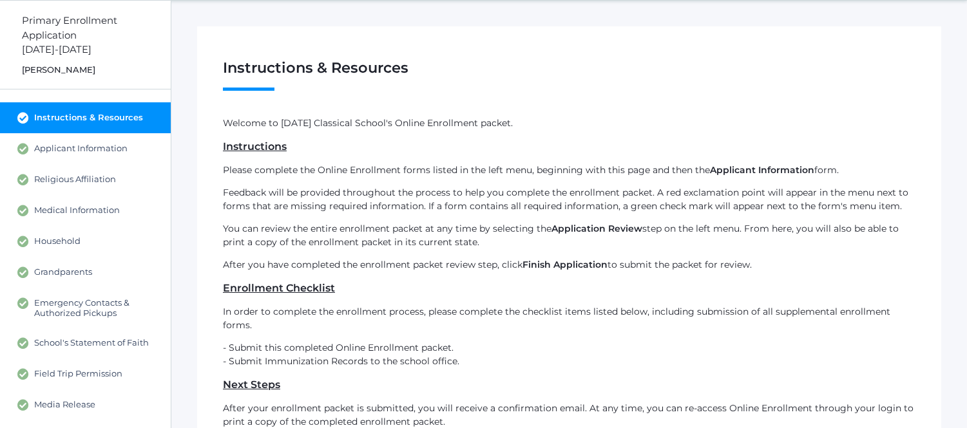
scroll to position [42, 0]
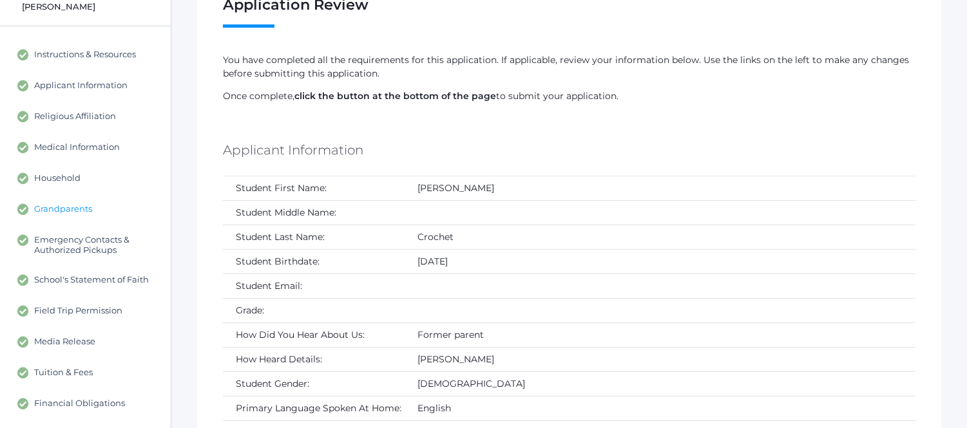
scroll to position [106, 0]
click at [94, 79] on link "Applicant Information" at bounding box center [85, 86] width 171 height 31
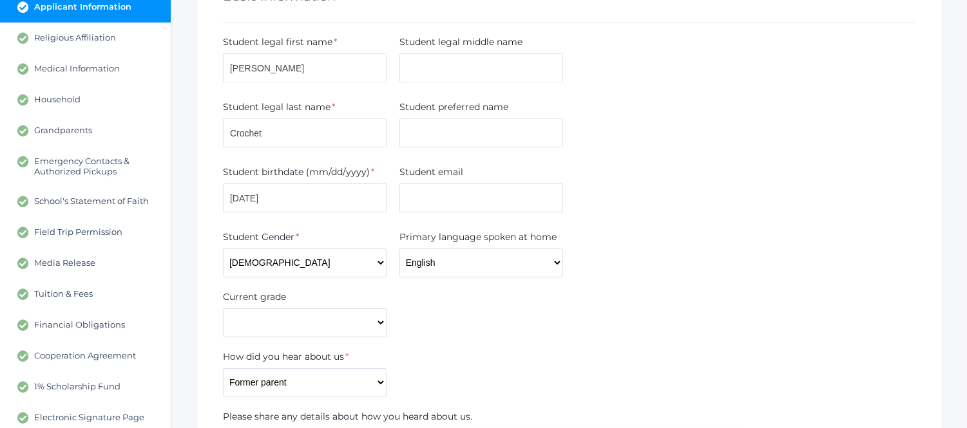
scroll to position [132, 0]
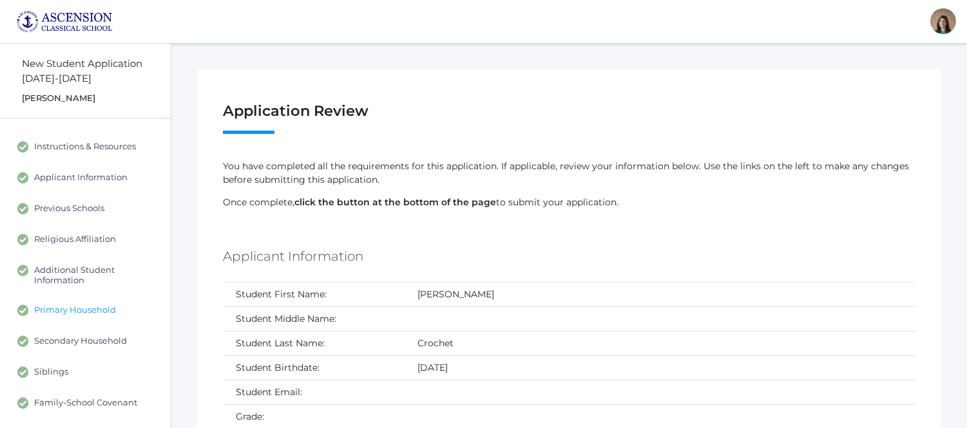
click at [101, 310] on span "Primary Household" at bounding box center [75, 311] width 82 height 12
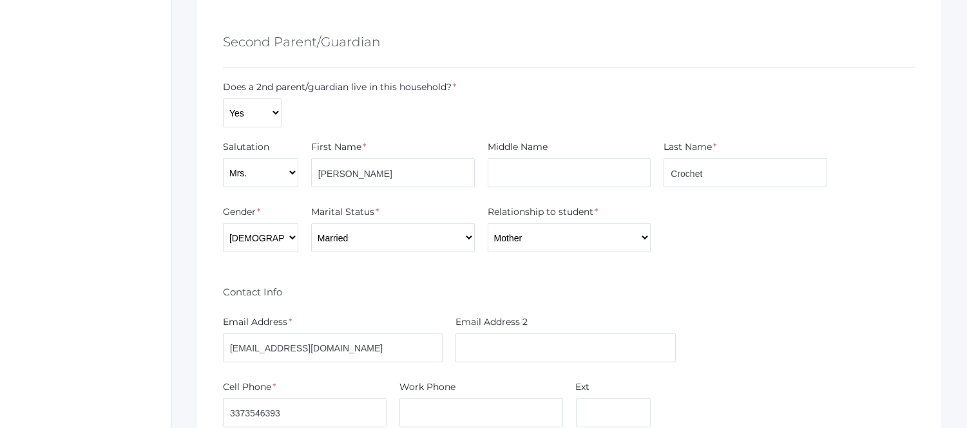
scroll to position [1420, 0]
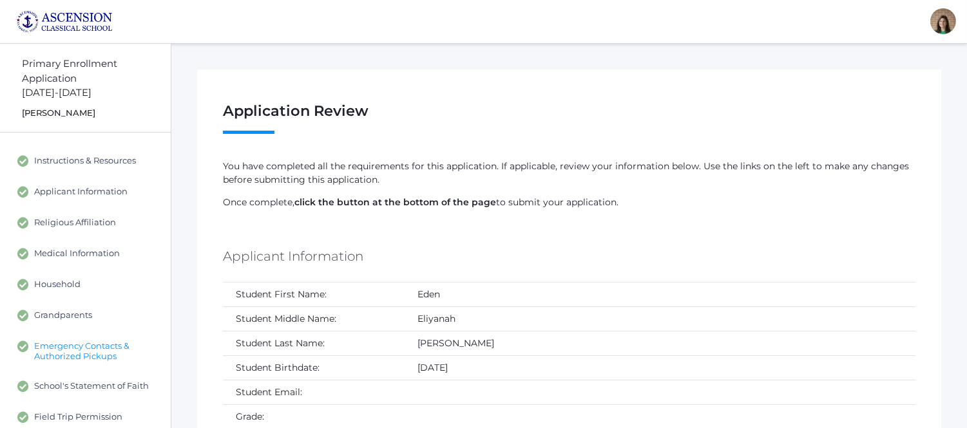
click at [71, 344] on span "Emergency Contacts & Authorized Pickups" at bounding box center [96, 351] width 124 height 21
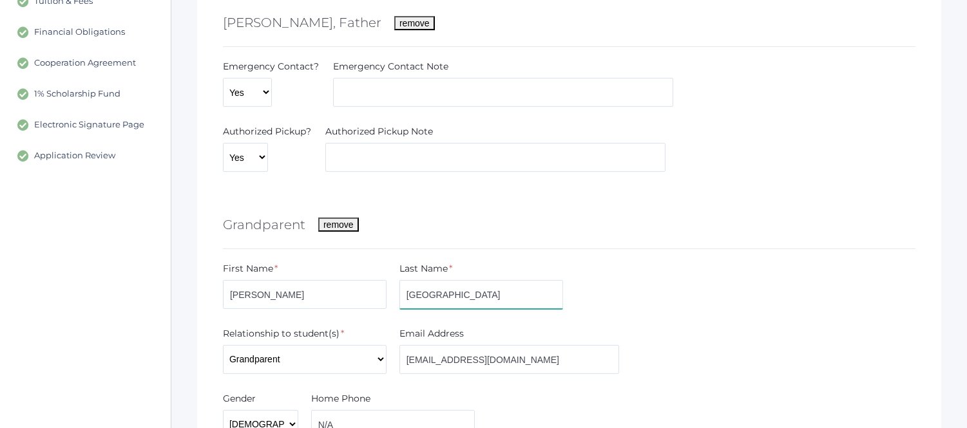
click at [545, 303] on input "[GEOGRAPHIC_DATA]" at bounding box center [481, 294] width 164 height 29
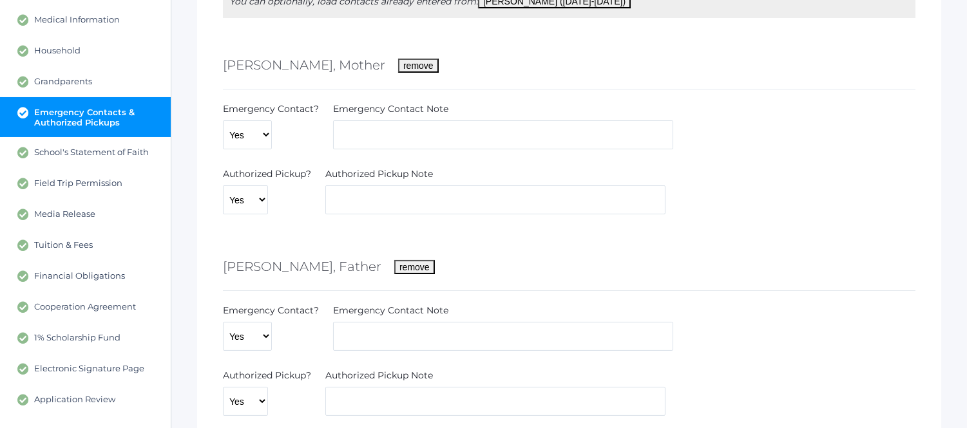
scroll to position [232, 0]
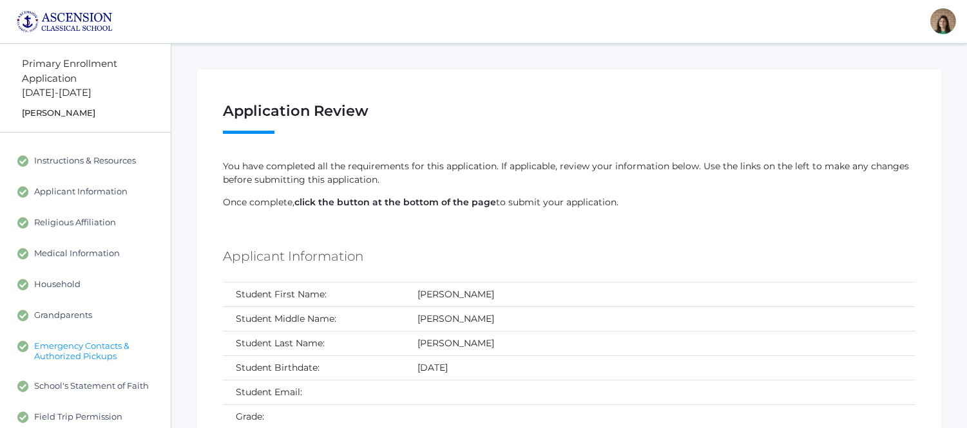
click at [98, 348] on span "Emergency Contacts & Authorized Pickups" at bounding box center [96, 351] width 124 height 21
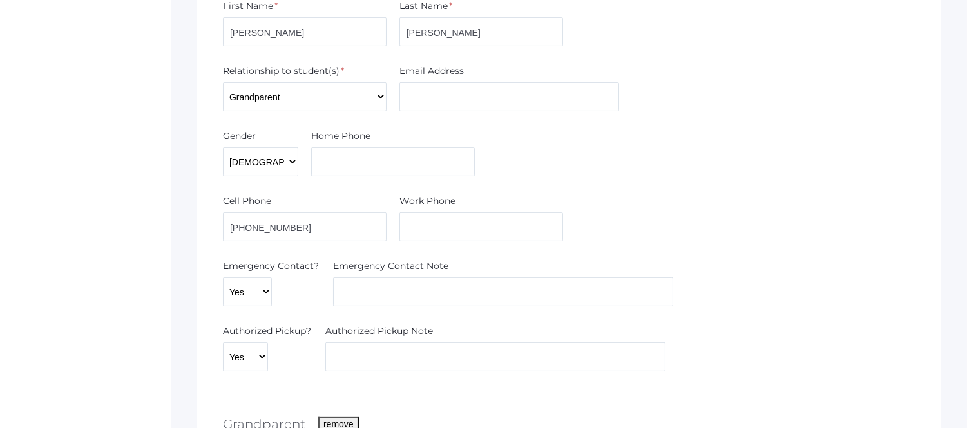
scroll to position [657, 0]
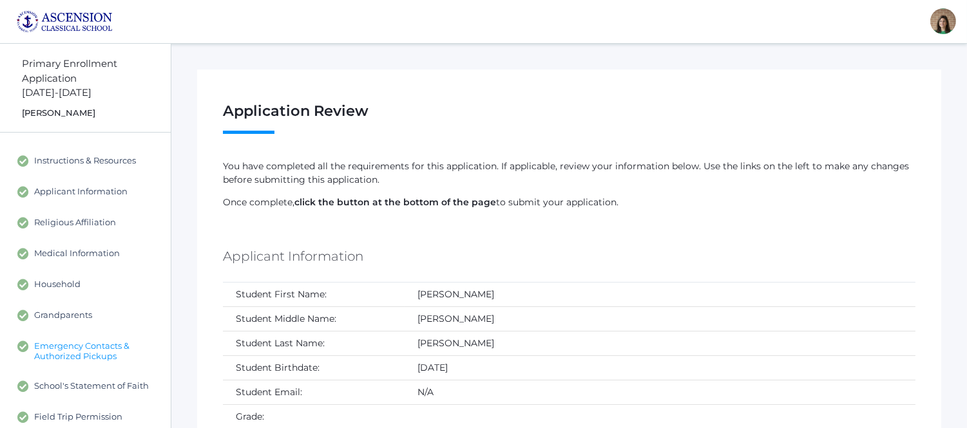
click at [101, 342] on span "Emergency Contacts & Authorized Pickups" at bounding box center [96, 351] width 124 height 21
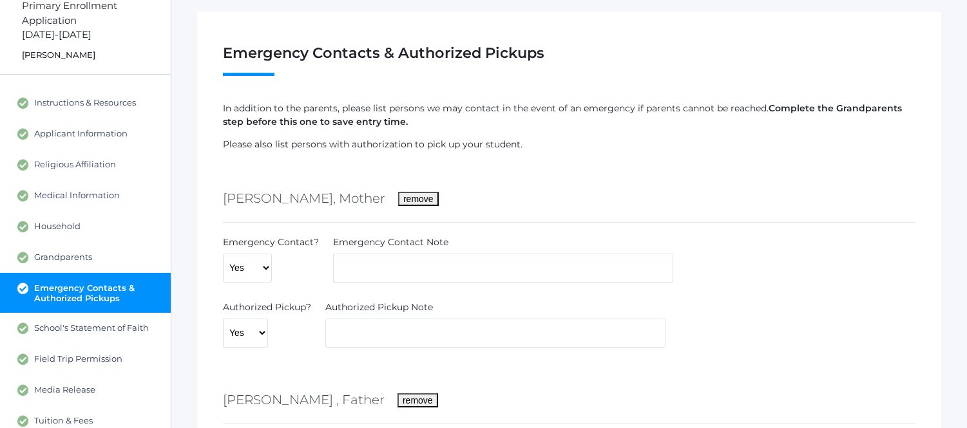
scroll to position [50, 0]
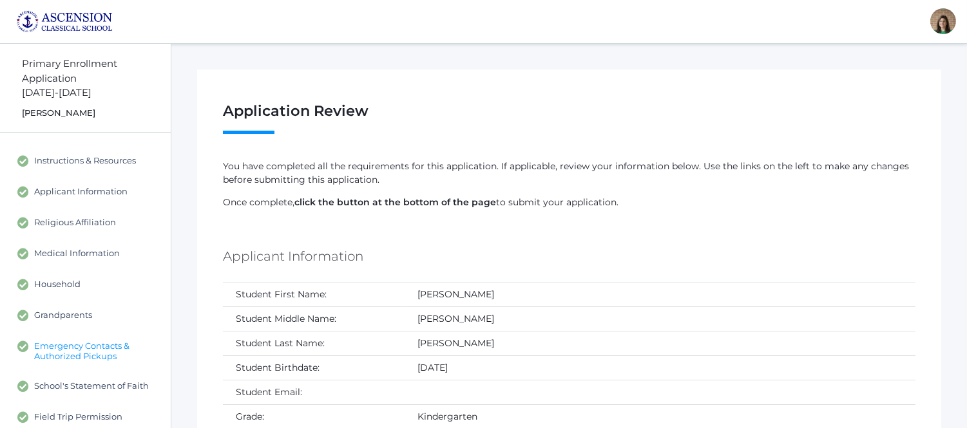
click at [91, 346] on span "Emergency Contacts & Authorized Pickups" at bounding box center [96, 351] width 124 height 21
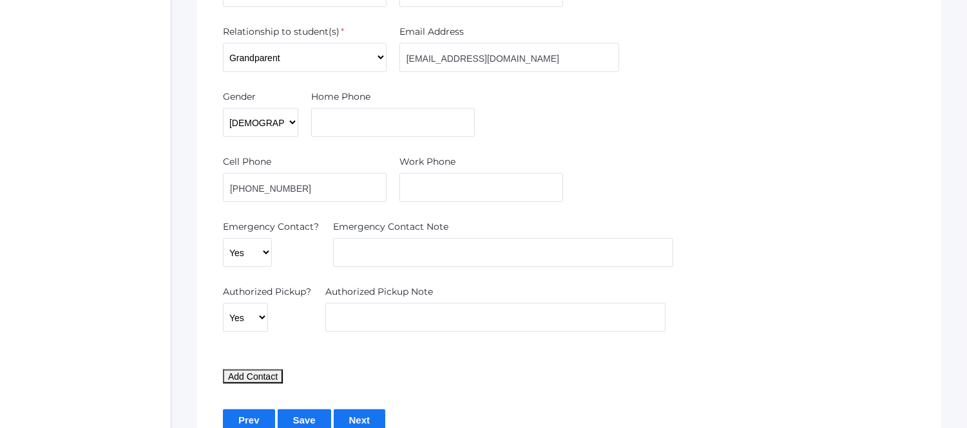
scroll to position [2249, 0]
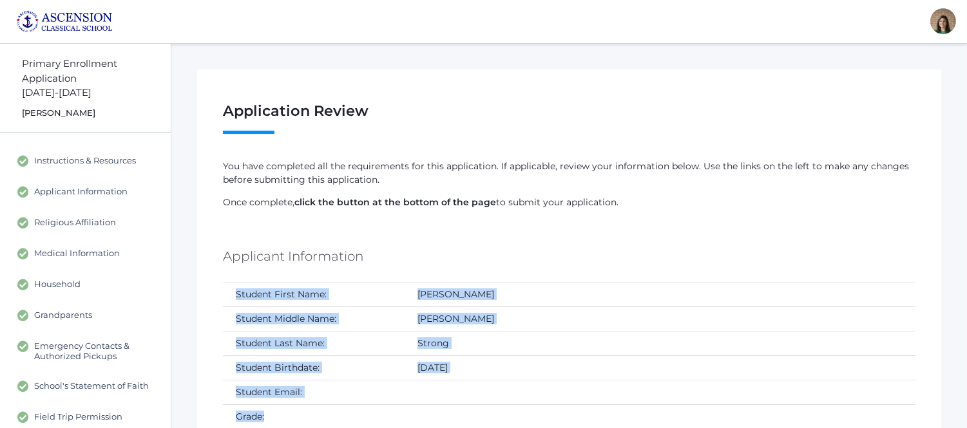
drag, startPoint x: 841, startPoint y: 404, endPoint x: 976, endPoint y: 368, distance: 139.9
click at [966, 368] on html "signed in as: [PERSON_NAME] Home Sign Out Primary Enrollment Application [DATE]…" at bounding box center [483, 214] width 967 height 428
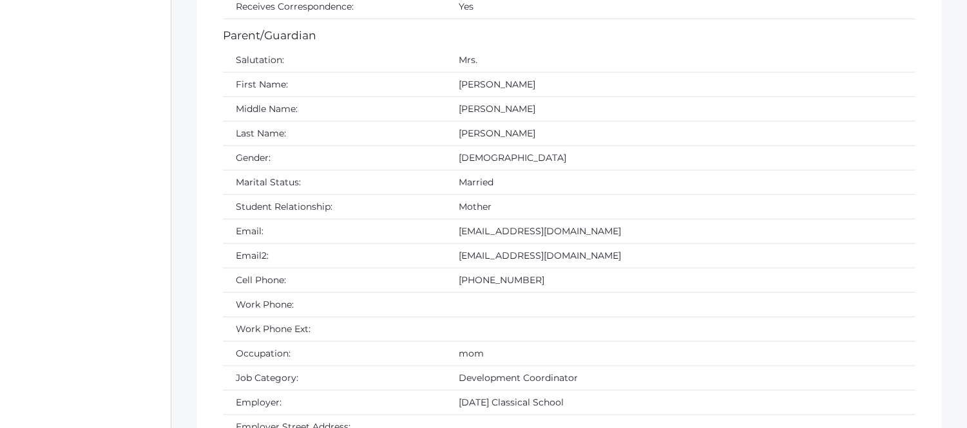
scroll to position [2520, 0]
click at [578, 366] on td "mom" at bounding box center [680, 353] width 469 height 24
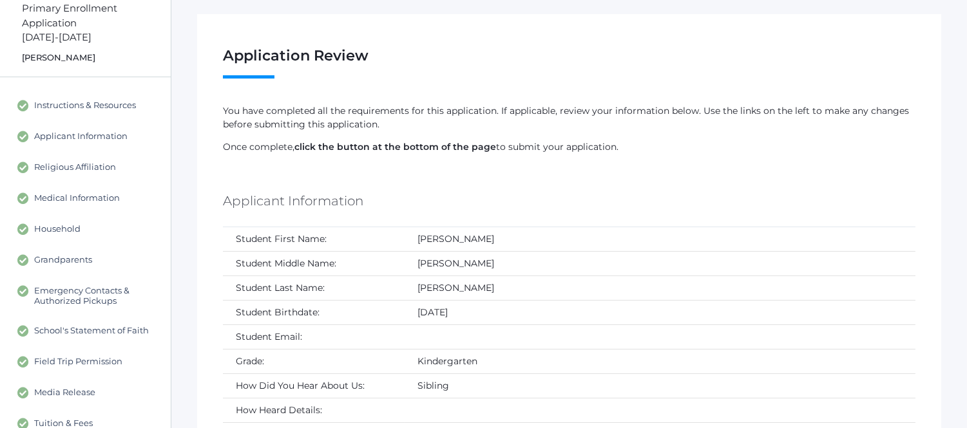
scroll to position [56, 0]
click at [151, 138] on link "Applicant Information" at bounding box center [85, 135] width 171 height 31
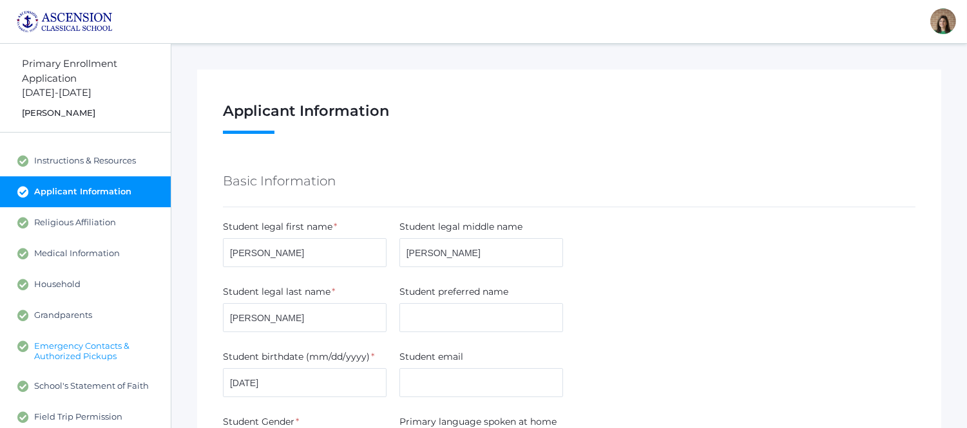
click at [73, 344] on span "Emergency Contacts & Authorized Pickups" at bounding box center [96, 351] width 124 height 21
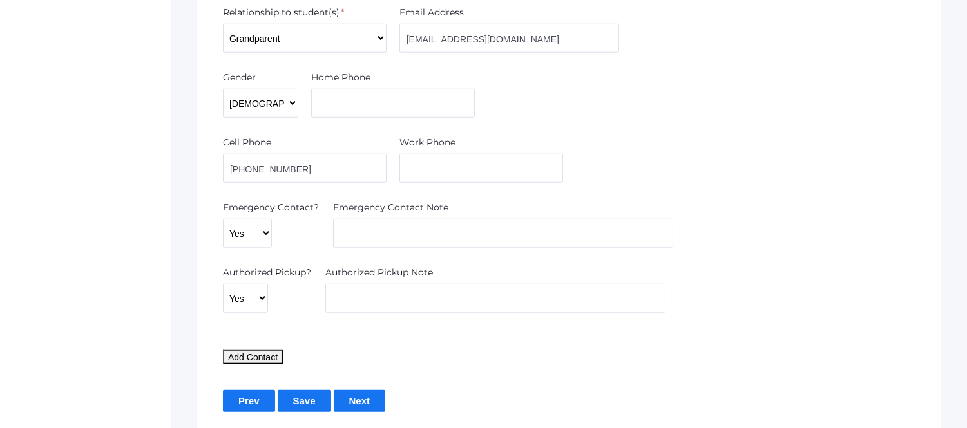
scroll to position [2249, 0]
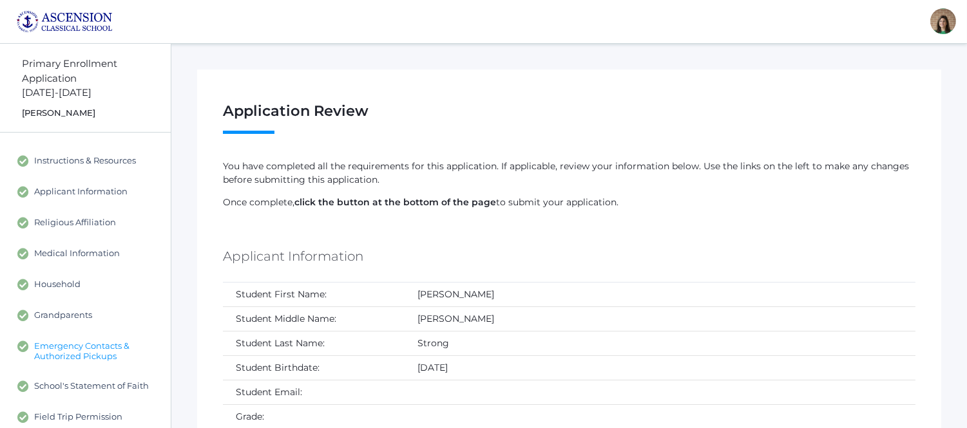
click at [41, 341] on span "Emergency Contacts & Authorized Pickups" at bounding box center [96, 351] width 124 height 21
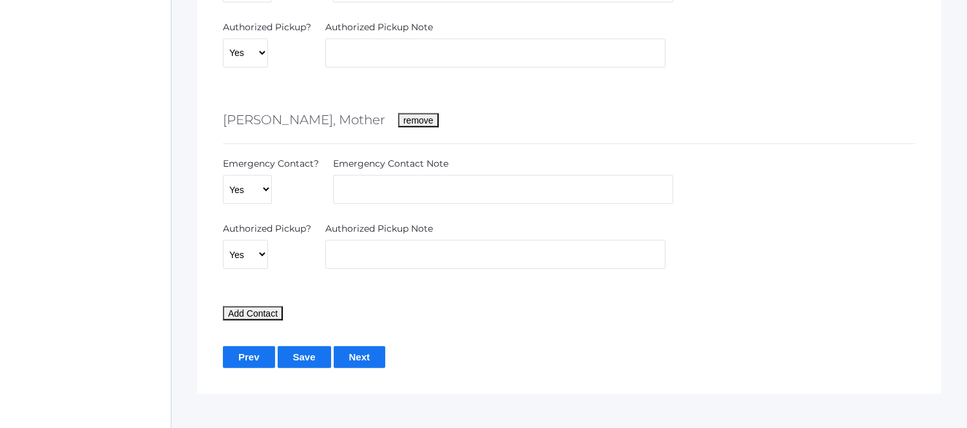
scroll to position [2249, 0]
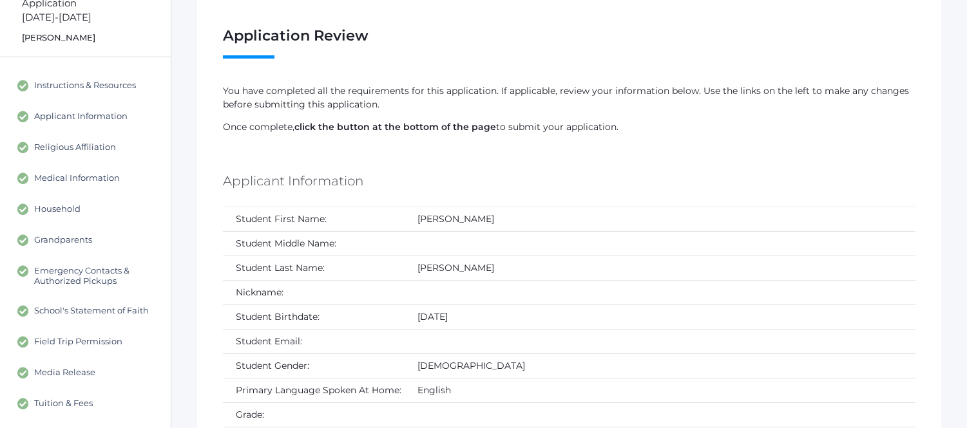
scroll to position [75, 0]
click at [99, 266] on span "Emergency Contacts & Authorized Pickups" at bounding box center [96, 275] width 124 height 21
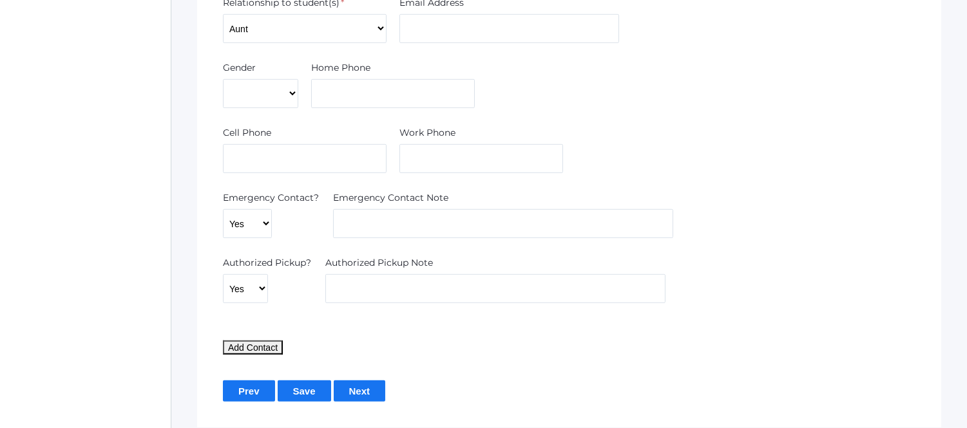
scroll to position [1744, 0]
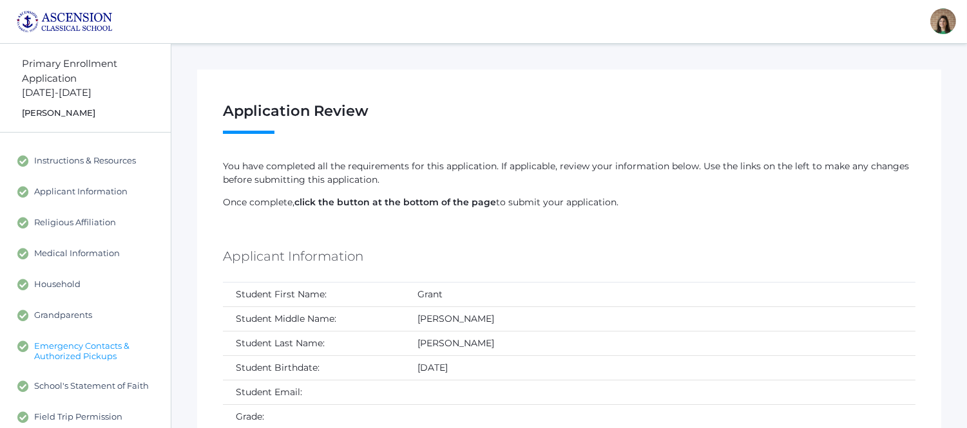
click at [94, 358] on span "Emergency Contacts & Authorized Pickups" at bounding box center [96, 351] width 124 height 21
